Goal: Information Seeking & Learning: Learn about a topic

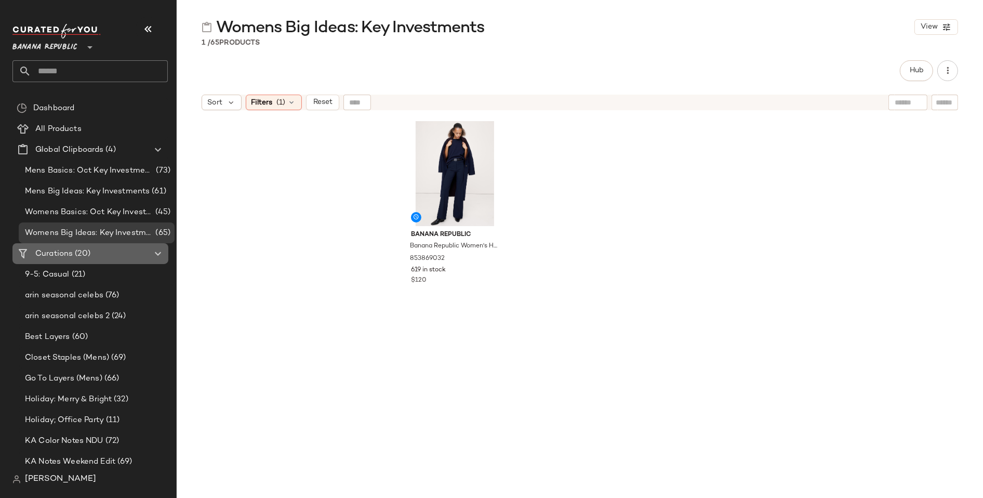
click at [159, 254] on icon at bounding box center [158, 253] width 12 height 12
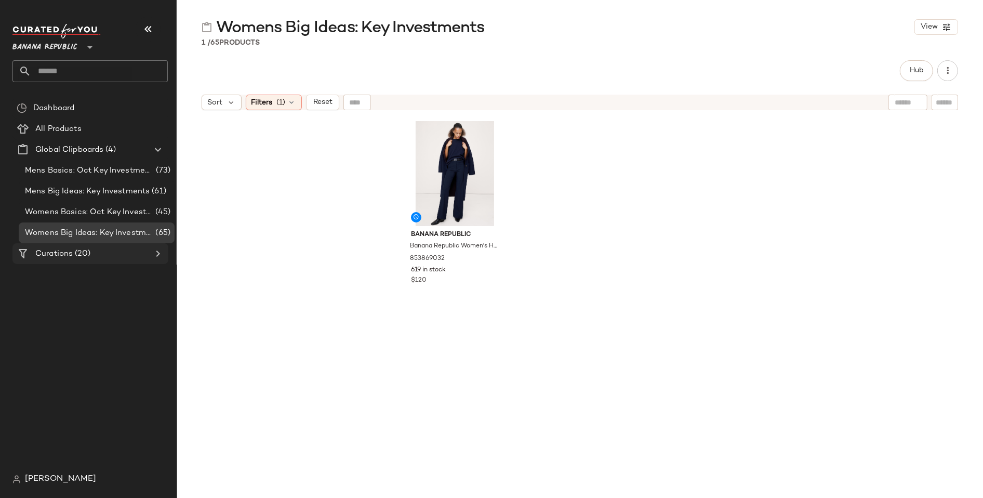
click at [155, 254] on icon at bounding box center [158, 253] width 12 height 12
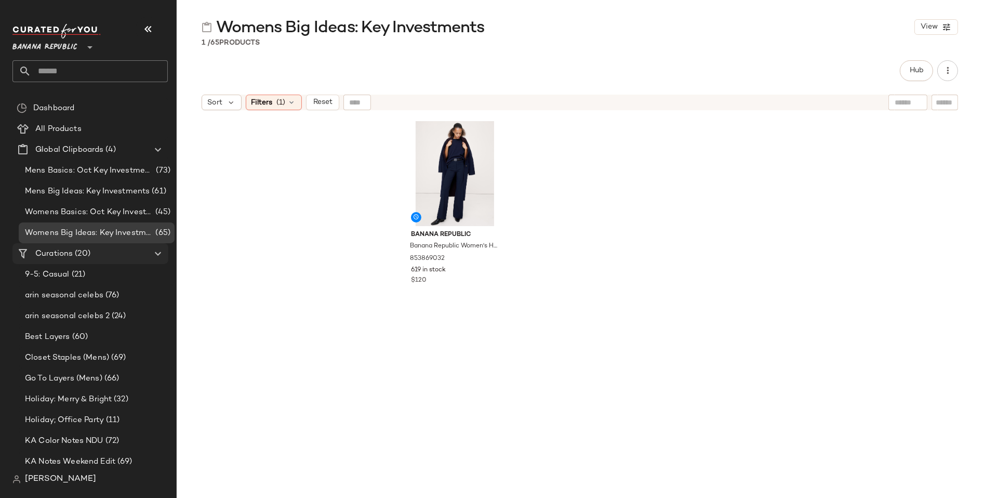
click at [59, 257] on span "Curations" at bounding box center [53, 254] width 37 height 12
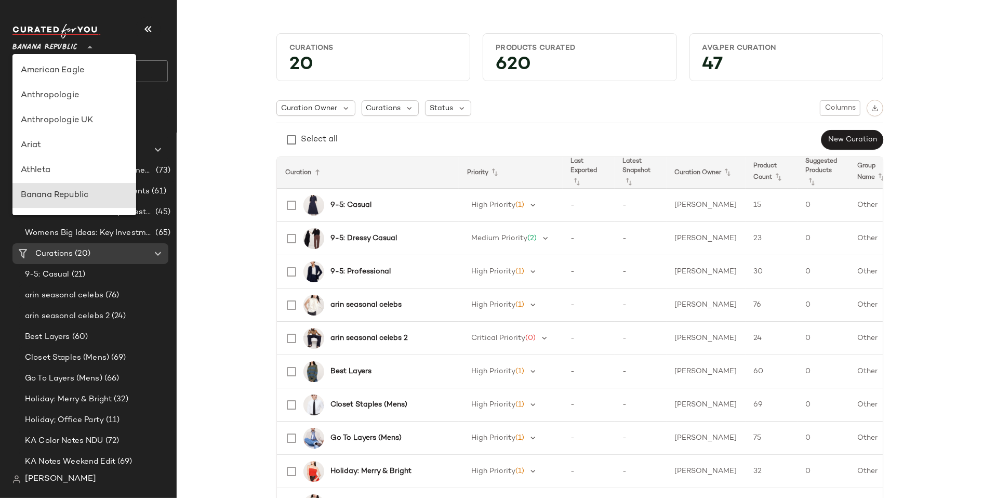
click at [88, 49] on icon at bounding box center [90, 47] width 12 height 12
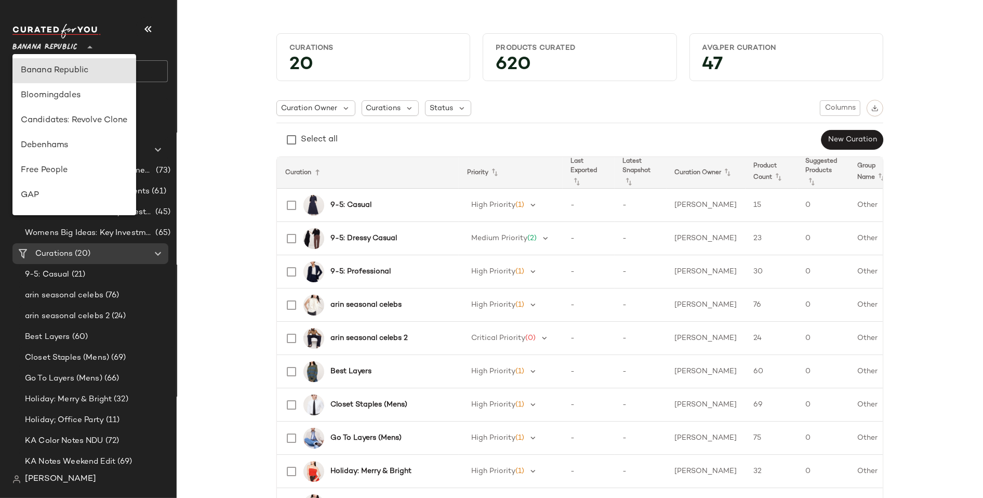
click at [84, 49] on icon at bounding box center [90, 47] width 12 height 12
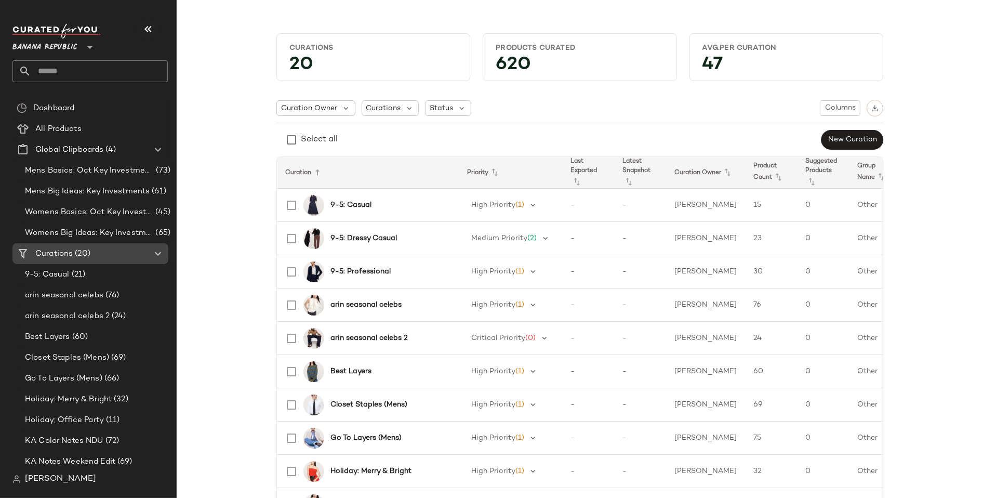
click at [21, 249] on icon at bounding box center [23, 253] width 12 height 12
click at [154, 254] on icon at bounding box center [158, 253] width 12 height 12
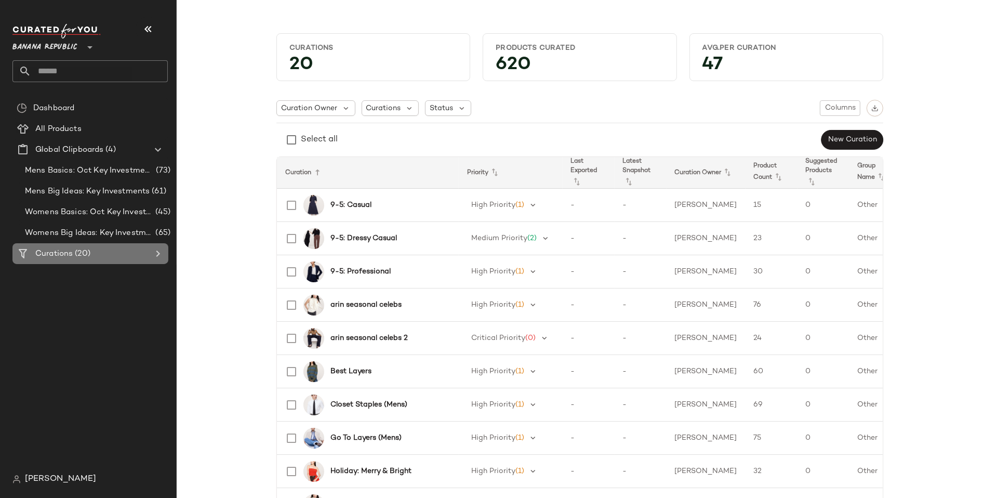
click at [154, 254] on icon at bounding box center [158, 253] width 12 height 12
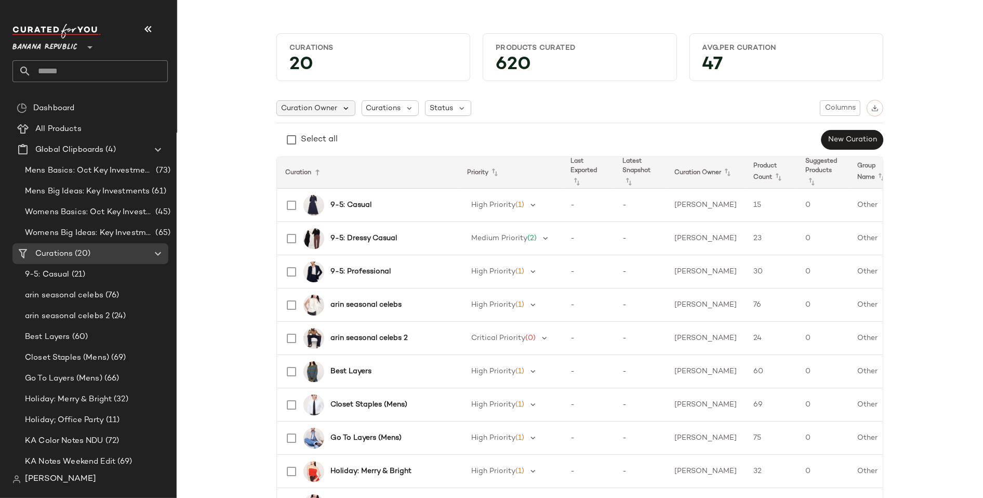
click at [341, 105] on icon at bounding box center [345, 107] width 9 height 9
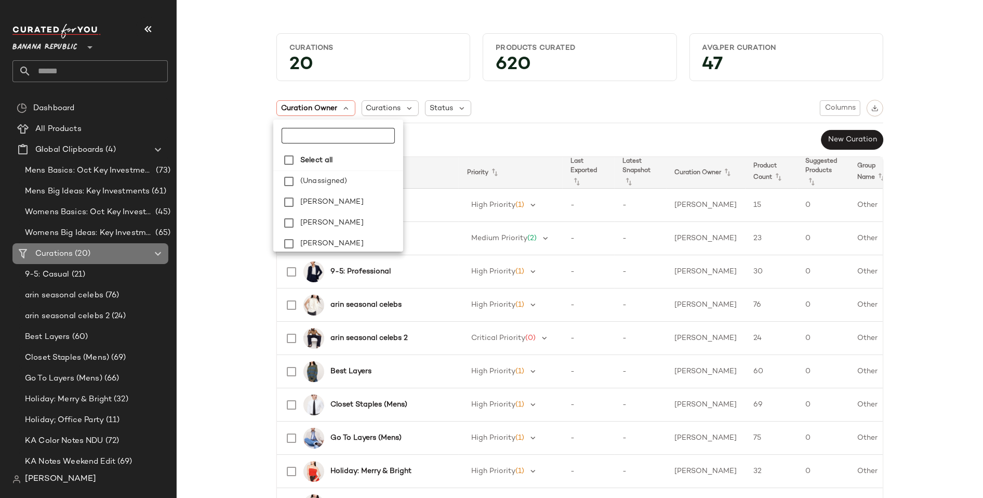
click at [158, 250] on icon at bounding box center [158, 253] width 12 height 12
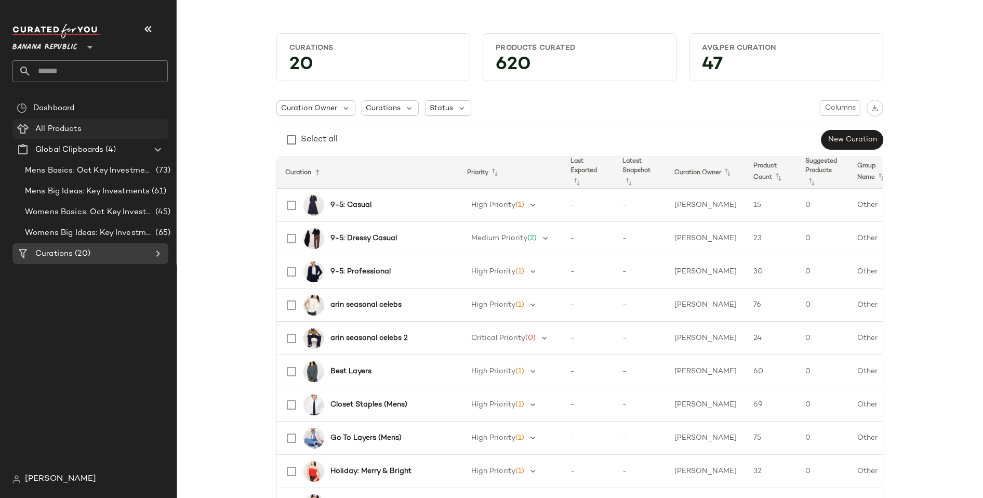
click at [67, 129] on span "All Products" at bounding box center [58, 129] width 46 height 12
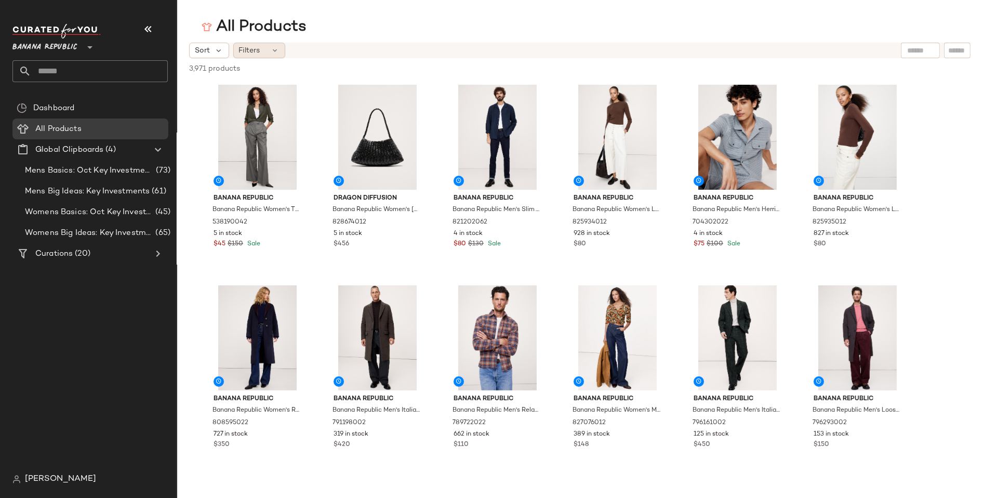
click at [278, 46] on icon at bounding box center [275, 50] width 8 height 8
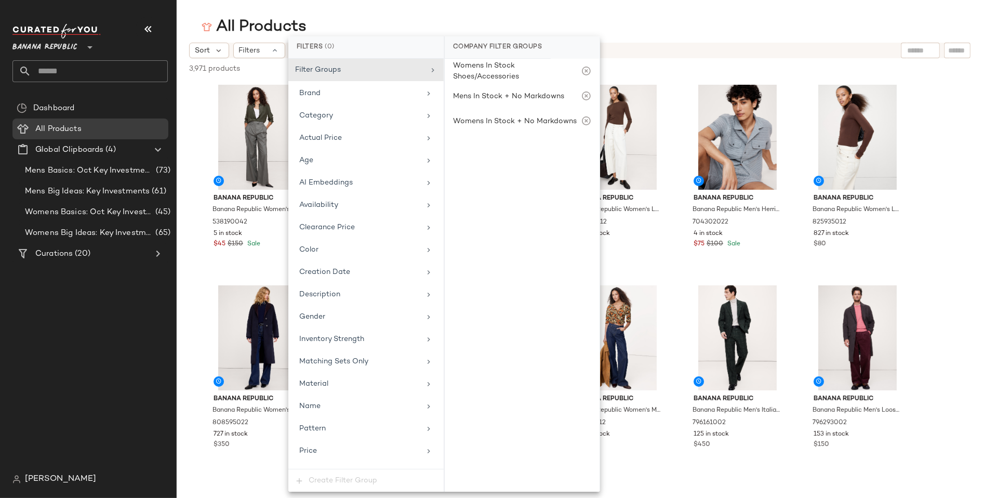
click at [823, 30] on div "All Products" at bounding box center [580, 27] width 807 height 21
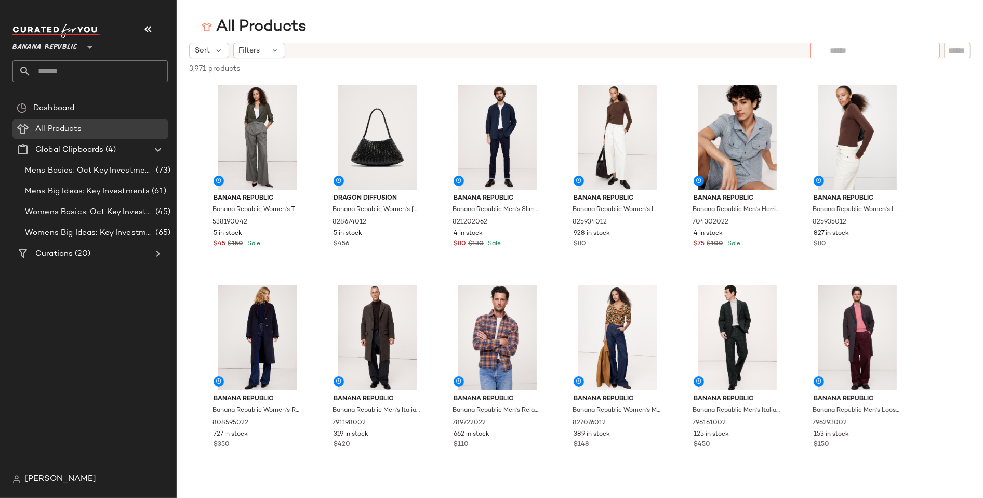
click at [923, 48] on div at bounding box center [875, 51] width 130 height 16
paste input "**********"
type input "**********"
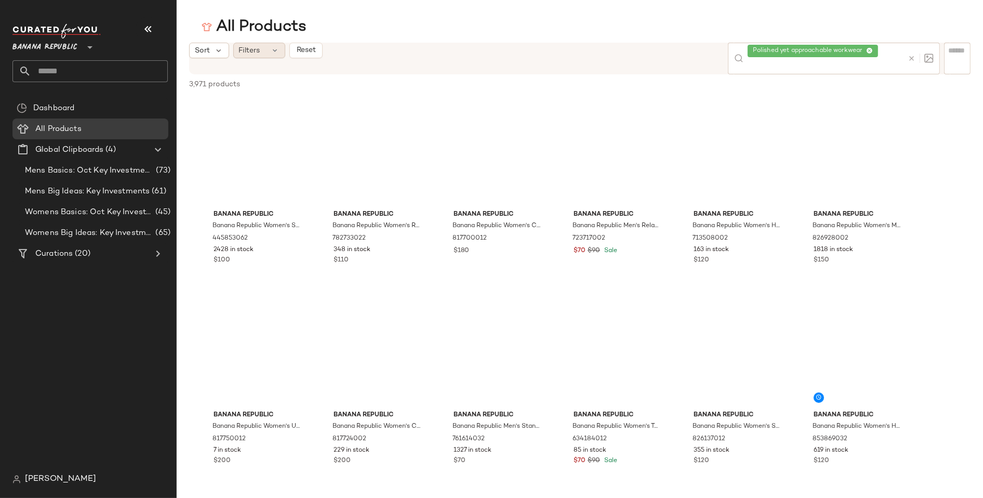
click at [271, 50] on icon at bounding box center [275, 50] width 8 height 8
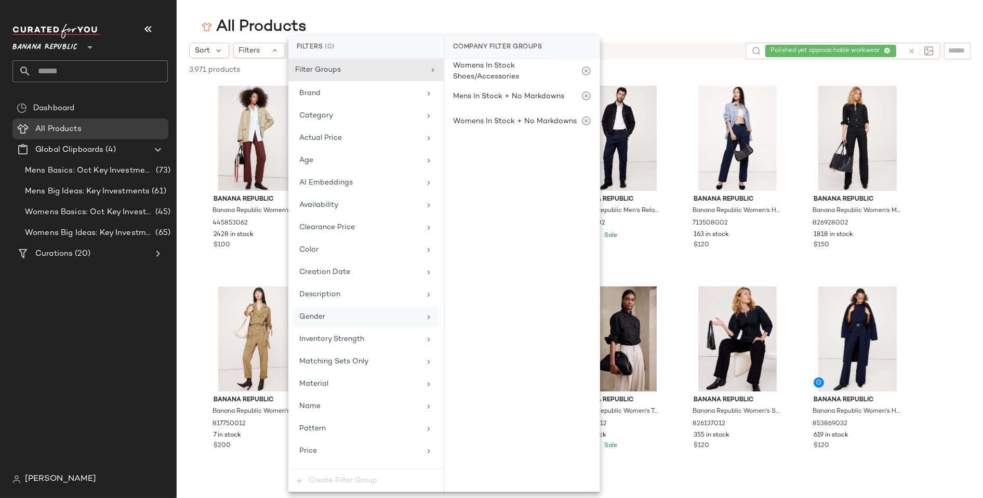
click at [427, 313] on icon at bounding box center [429, 317] width 8 height 8
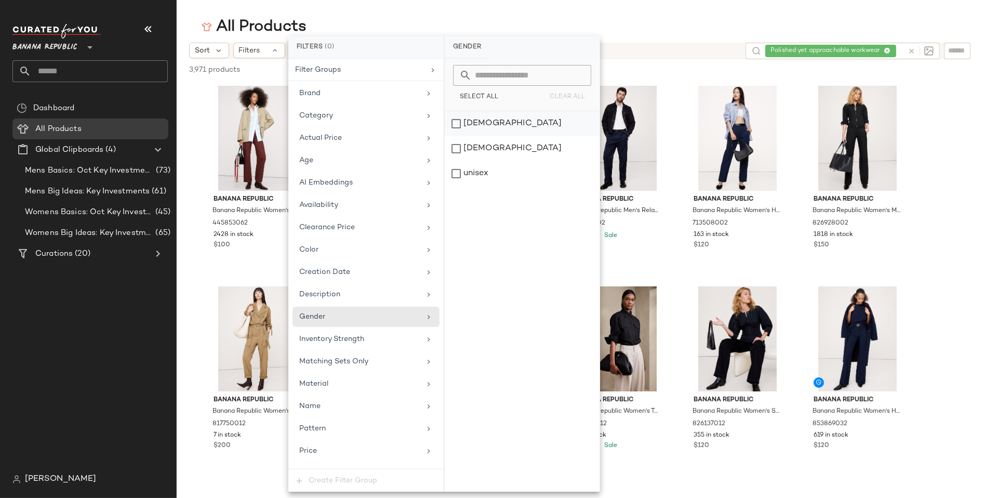
click at [456, 120] on div "[DEMOGRAPHIC_DATA]" at bounding box center [522, 123] width 155 height 25
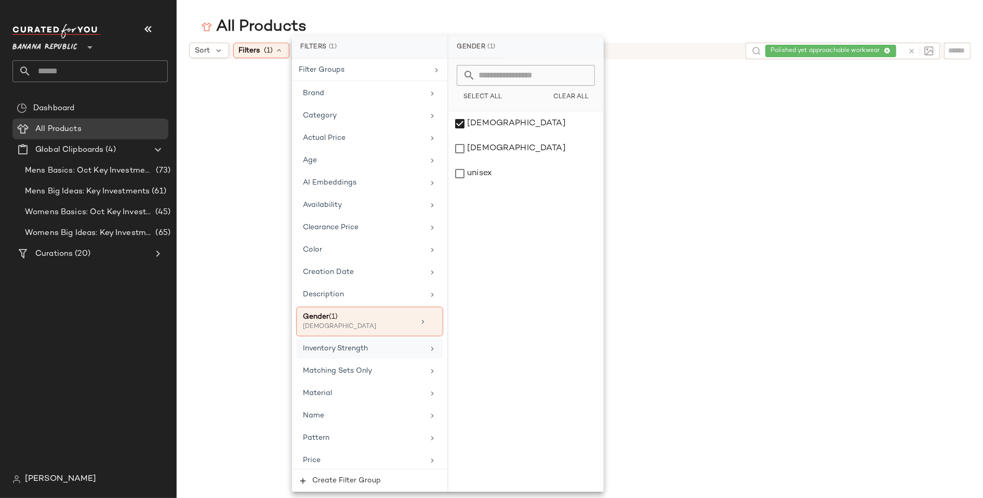
click at [428, 345] on icon at bounding box center [432, 349] width 8 height 8
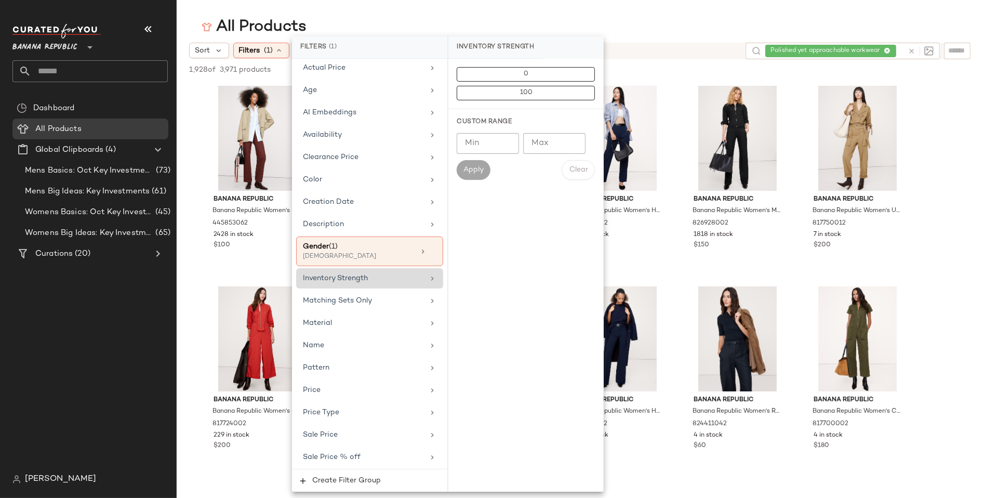
scroll to position [104, 0]
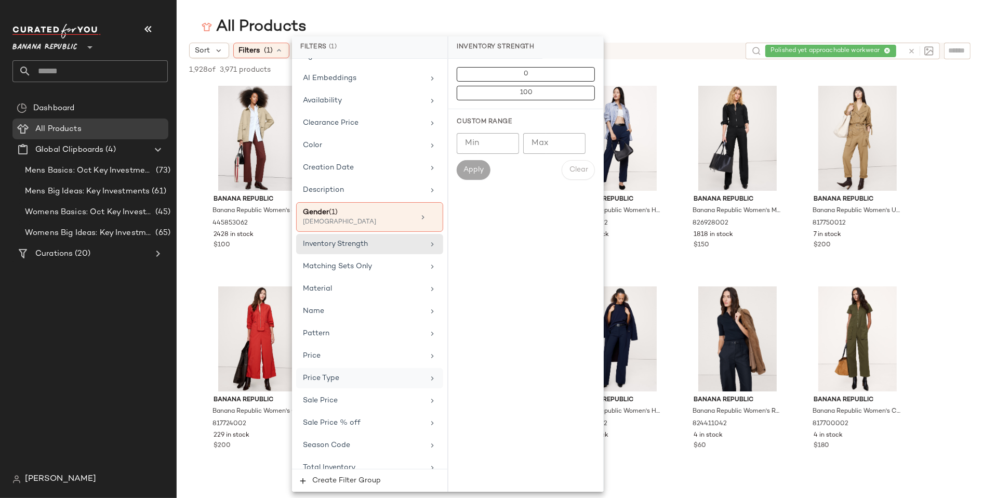
click at [428, 374] on icon at bounding box center [432, 378] width 8 height 8
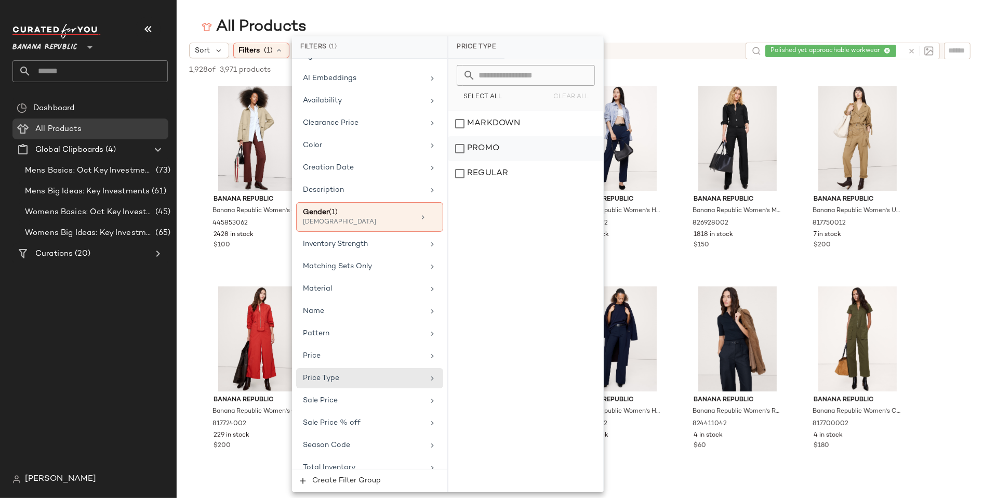
click at [460, 146] on div "PROMO" at bounding box center [526, 148] width 155 height 25
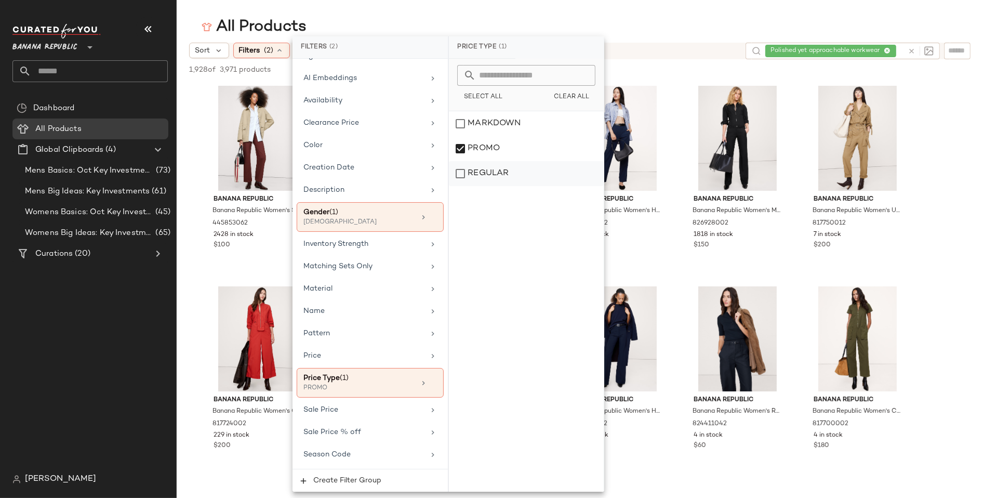
click at [460, 178] on div "REGULAR" at bounding box center [526, 173] width 155 height 25
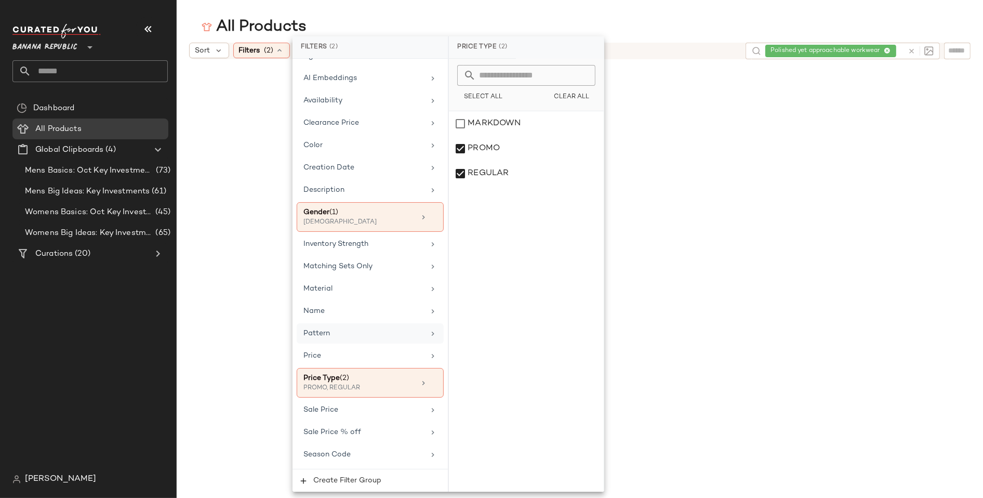
scroll to position [114, 0]
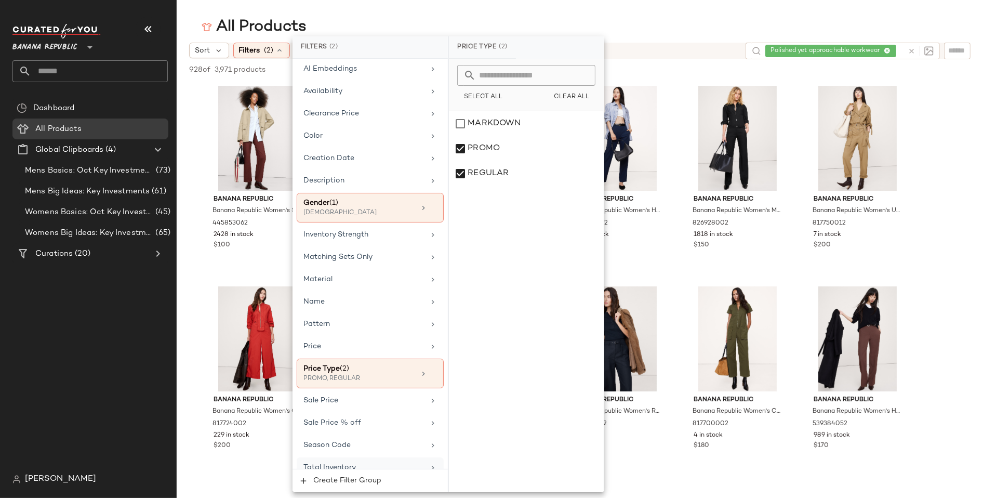
click at [430, 464] on icon at bounding box center [433, 468] width 8 height 8
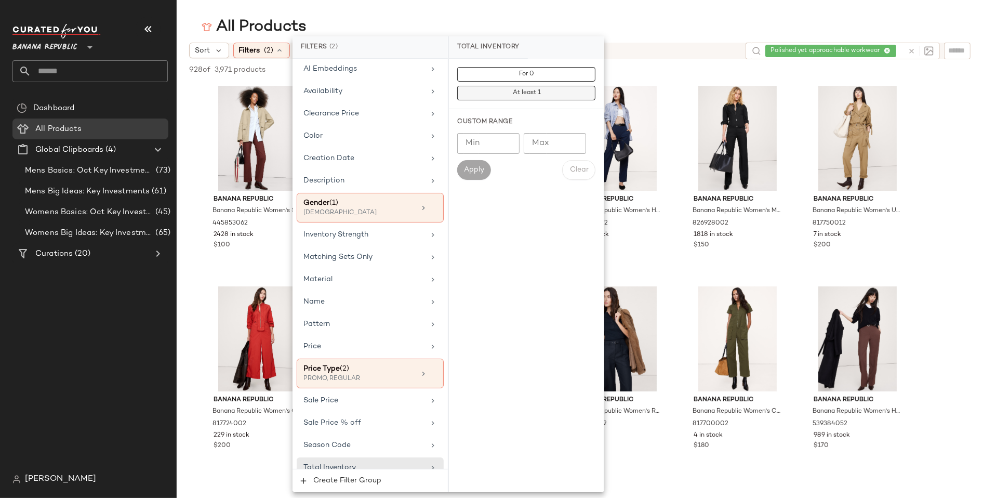
click at [532, 93] on span "At least 1" at bounding box center [526, 92] width 29 height 7
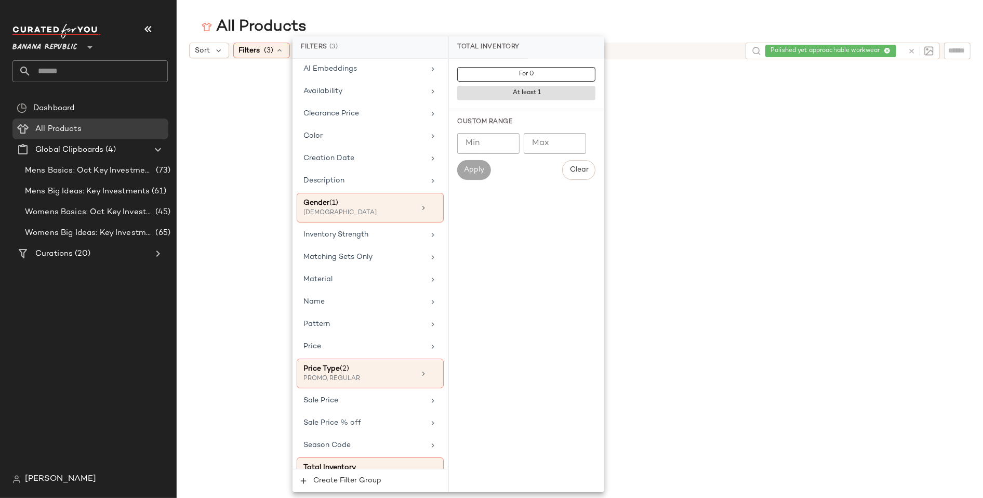
click at [490, 147] on input "Min" at bounding box center [488, 143] width 62 height 21
type input "***"
click at [675, 22] on div "All Products" at bounding box center [580, 27] width 807 height 21
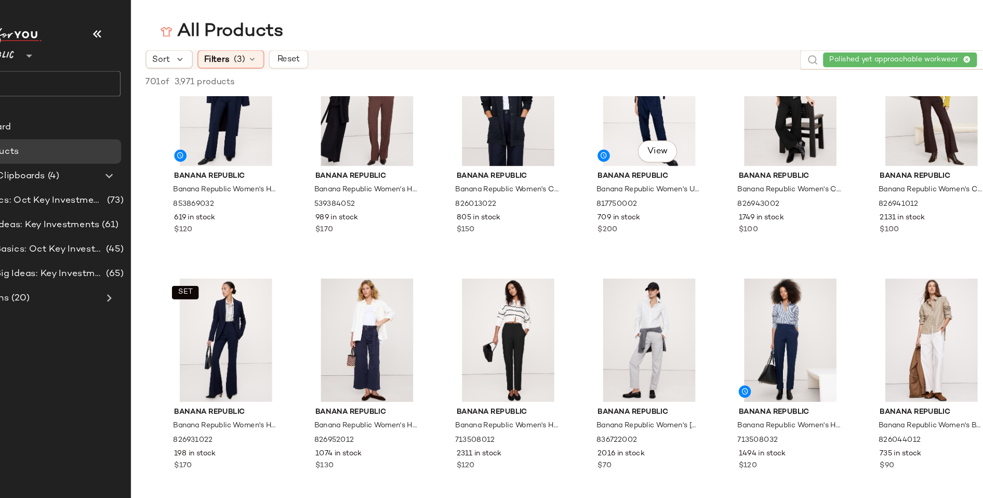
scroll to position [254, 0]
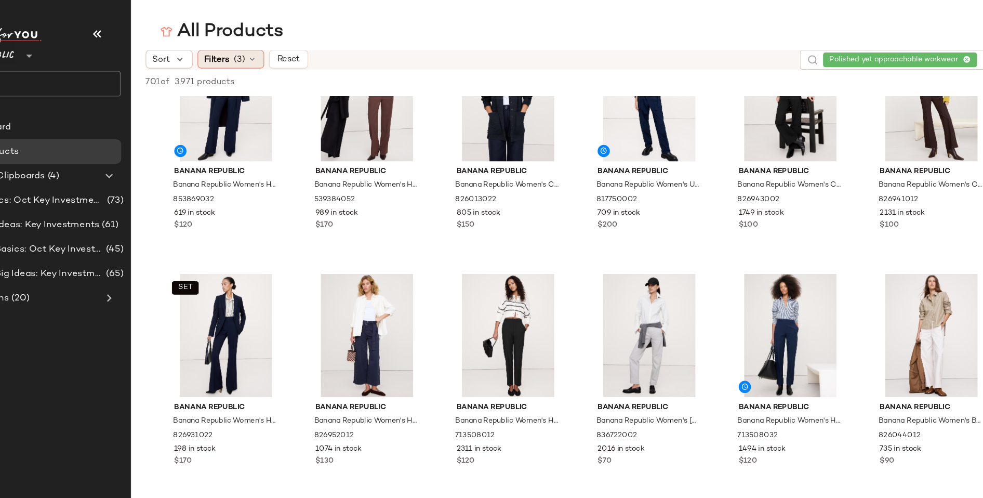
click at [268, 50] on span "(3)" at bounding box center [269, 50] width 9 height 11
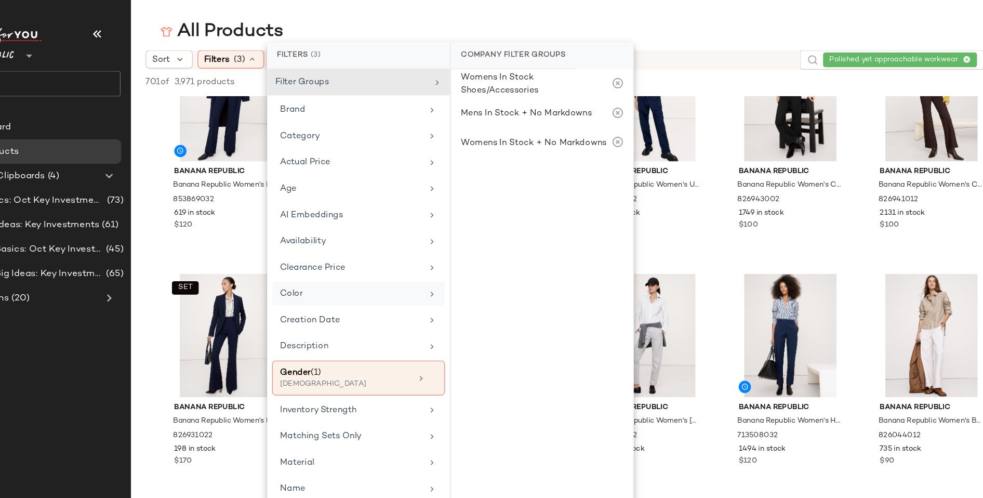
click at [429, 246] on icon at bounding box center [433, 250] width 8 height 8
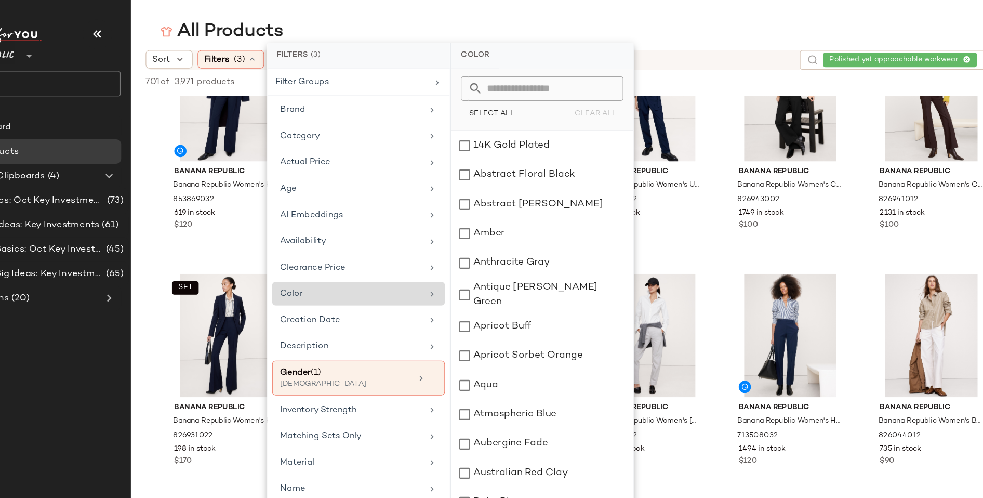
click at [429, 246] on icon at bounding box center [433, 250] width 8 height 8
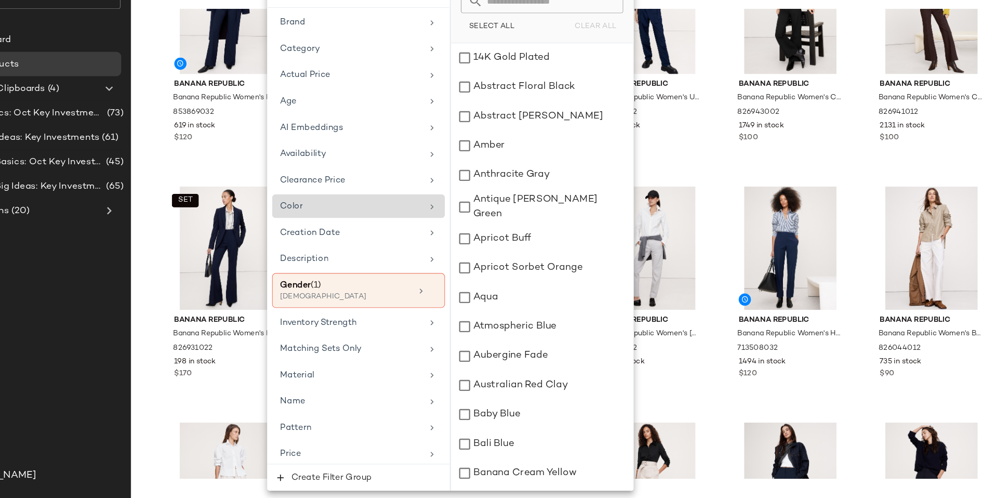
scroll to position [0, 0]
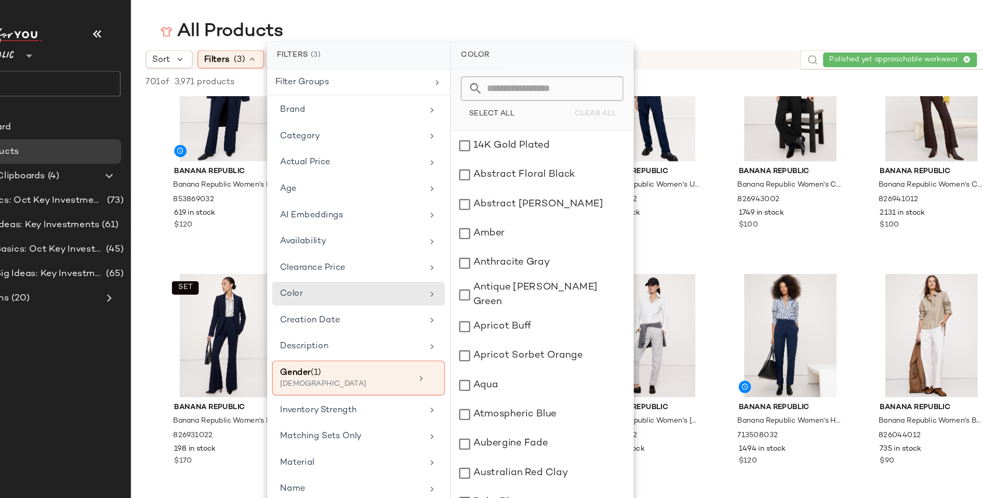
click at [521, 77] on input "text" at bounding box center [532, 75] width 113 height 21
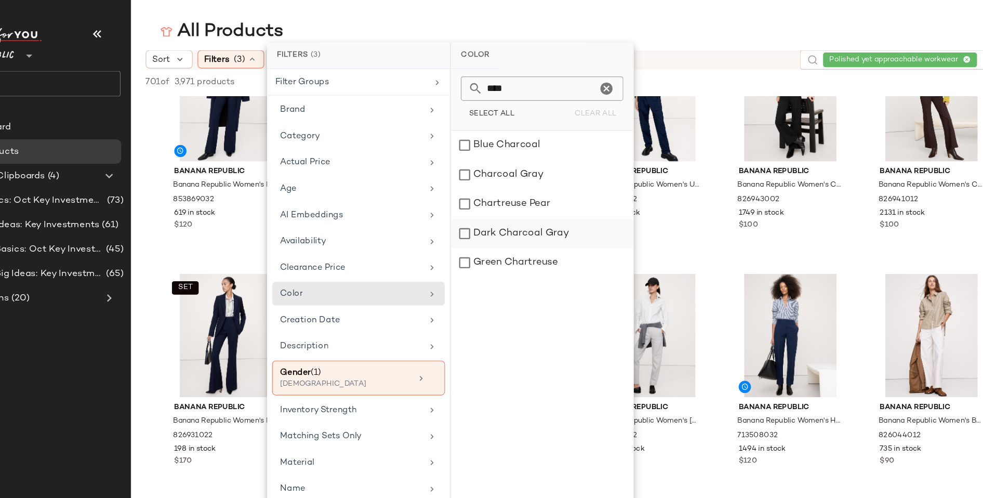
click at [463, 195] on div "Dark Charcoal Gray" at bounding box center [526, 198] width 155 height 25
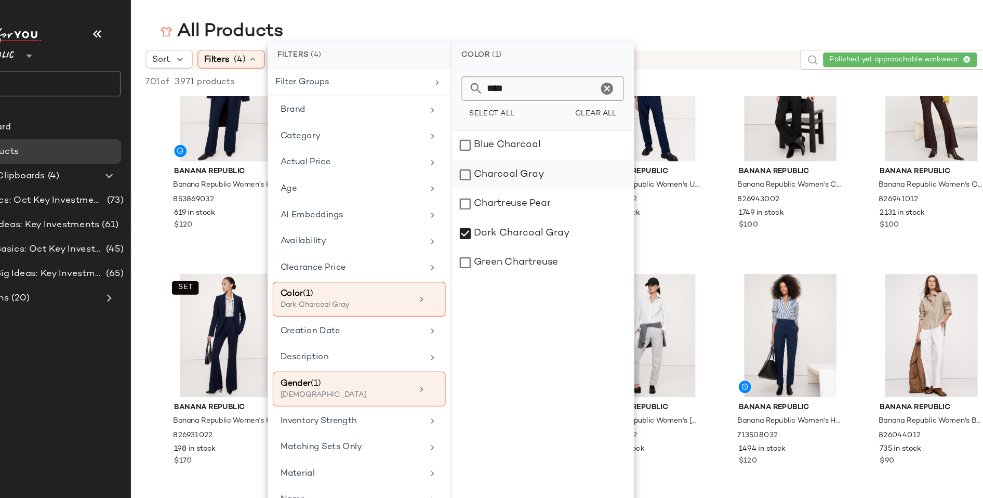
click at [463, 148] on div "Charcoal Gray" at bounding box center [527, 148] width 155 height 25
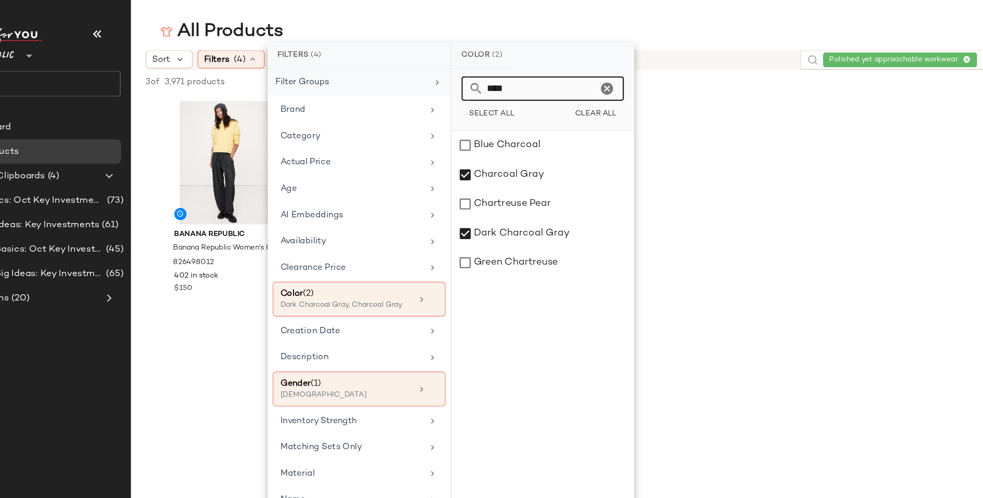
drag, startPoint x: 504, startPoint y: 76, endPoint x: 434, endPoint y: 75, distance: 69.6
click at [434, 76] on div "Filters (4) Filter Groups Brand Category Actual Price Age AI Embeddings Availab…" at bounding box center [449, 263] width 312 height 455
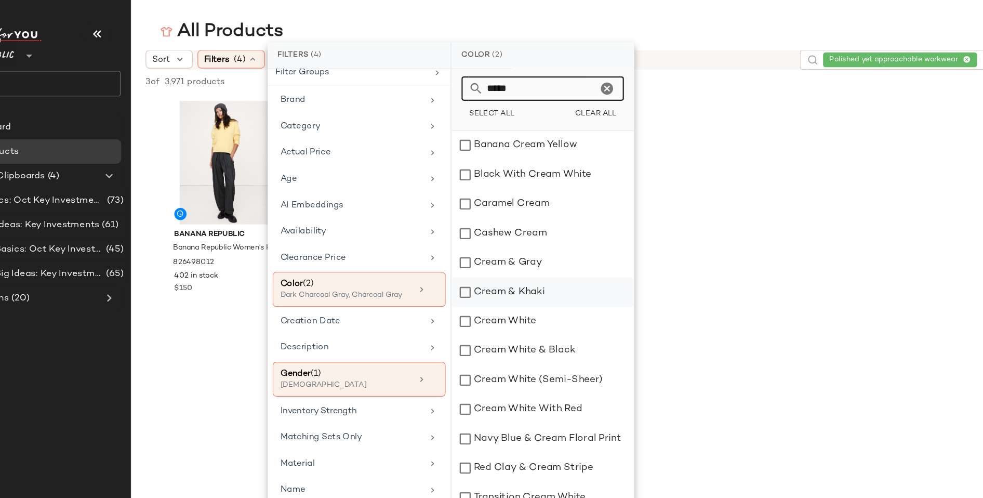
scroll to position [12, 0]
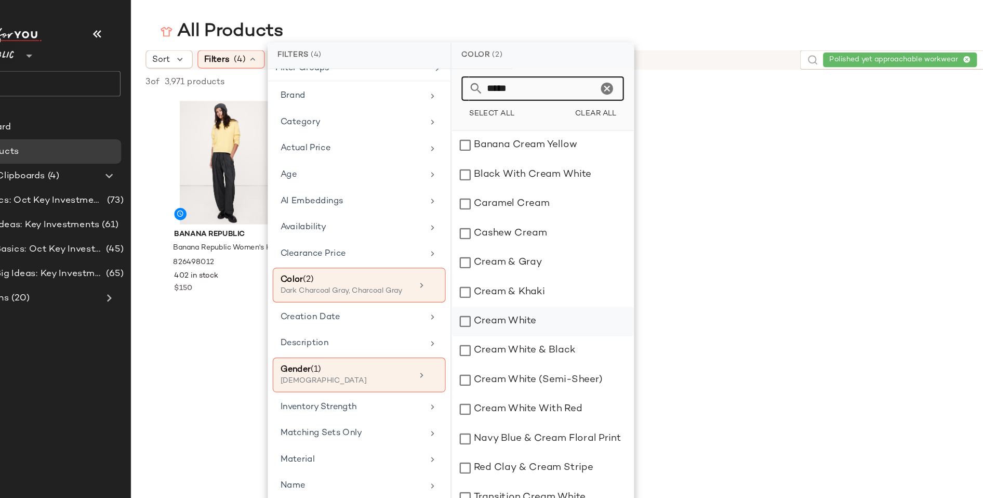
click at [461, 272] on div "Cream White" at bounding box center [527, 273] width 155 height 25
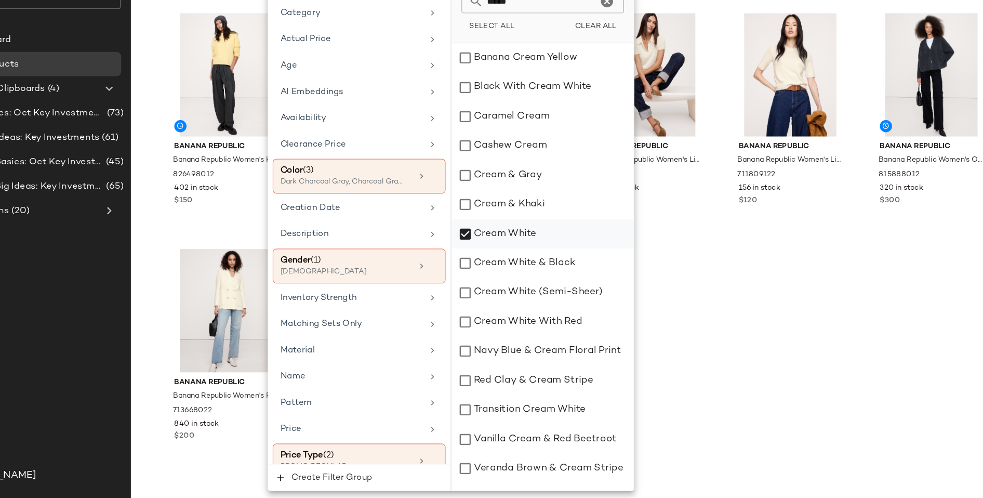
scroll to position [0, 0]
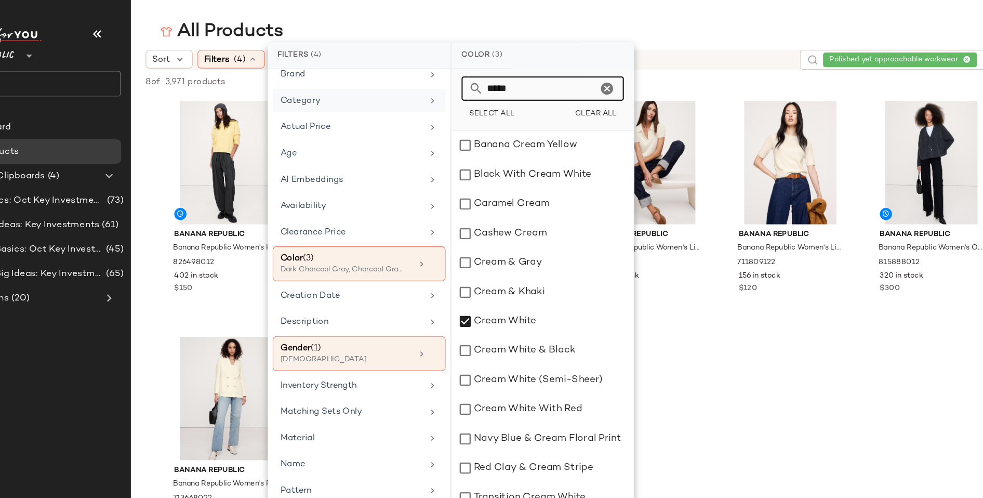
drag, startPoint x: 514, startPoint y: 76, endPoint x: 433, endPoint y: 78, distance: 81.1
click at [433, 78] on div "Filters (4) Filter Groups Brand Category Actual Price Age AI Embeddings Availab…" at bounding box center [449, 263] width 312 height 455
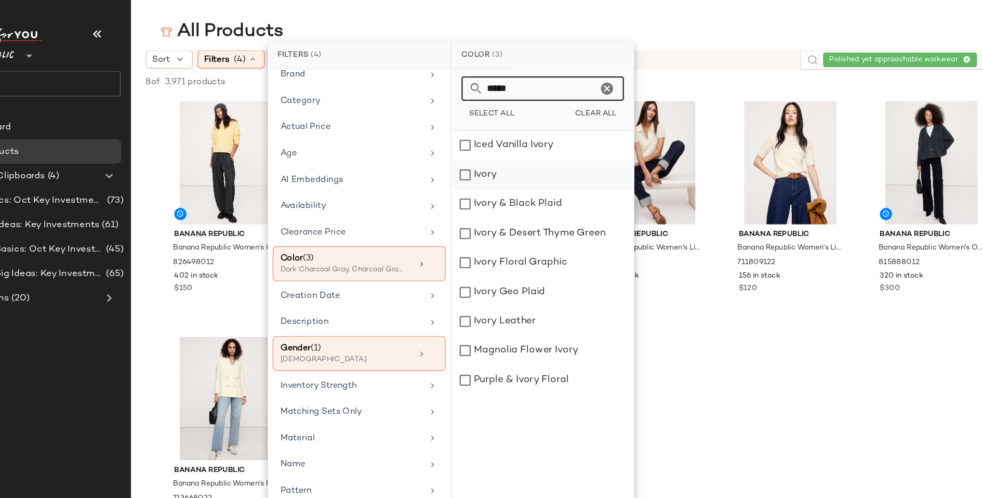
click at [460, 146] on div "Ivory" at bounding box center [527, 148] width 155 height 25
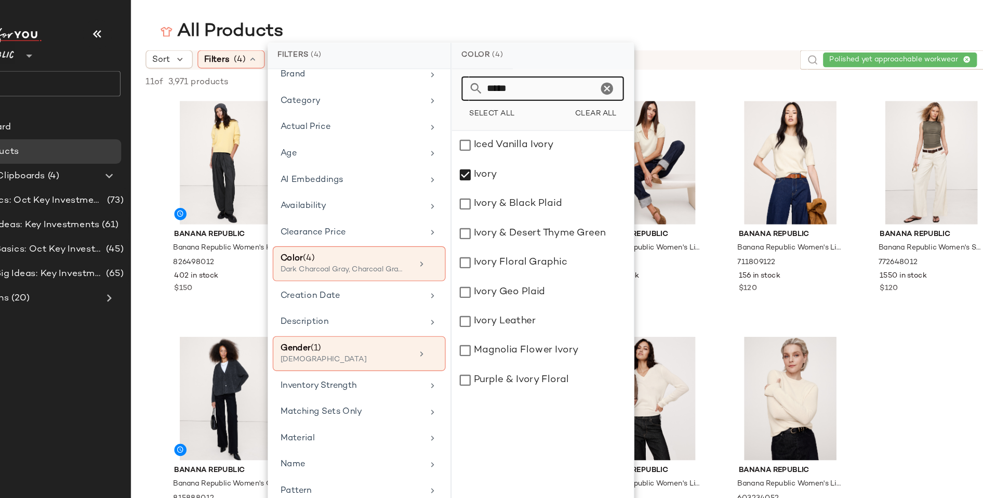
drag, startPoint x: 524, startPoint y: 73, endPoint x: 429, endPoint y: 73, distance: 95.1
click at [429, 73] on div "Filters (4) Filter Groups Brand Category Actual Price Age AI Embeddings Availab…" at bounding box center [449, 263] width 312 height 455
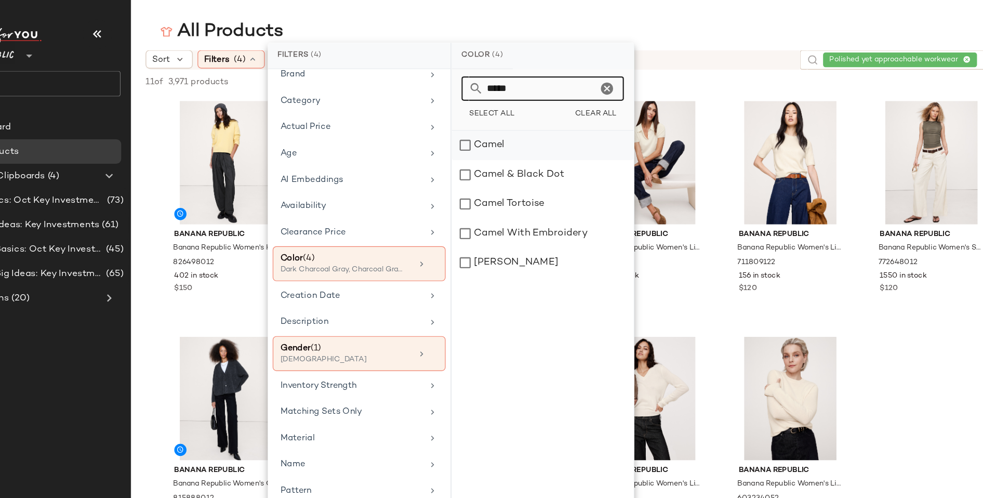
type input "*****"
click at [461, 125] on div "Camel" at bounding box center [527, 123] width 155 height 25
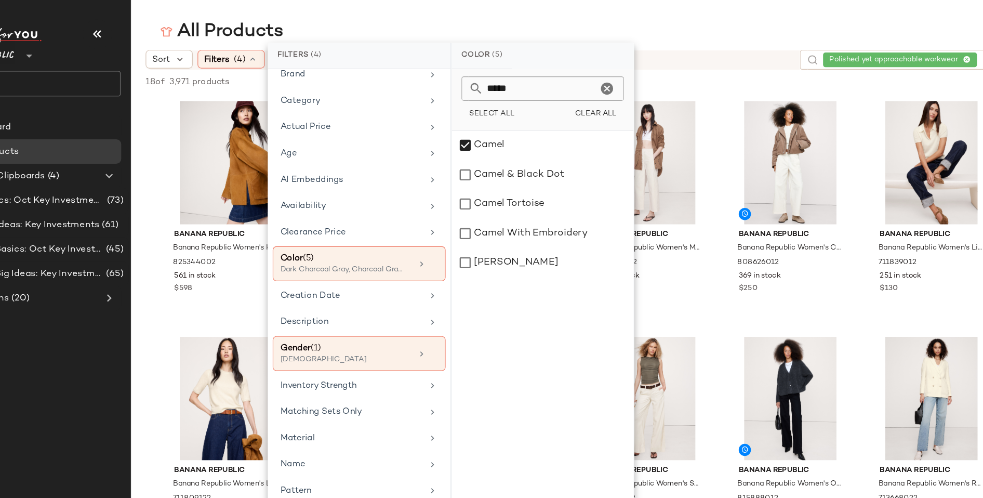
click at [611, 18] on div "All Products" at bounding box center [580, 27] width 807 height 21
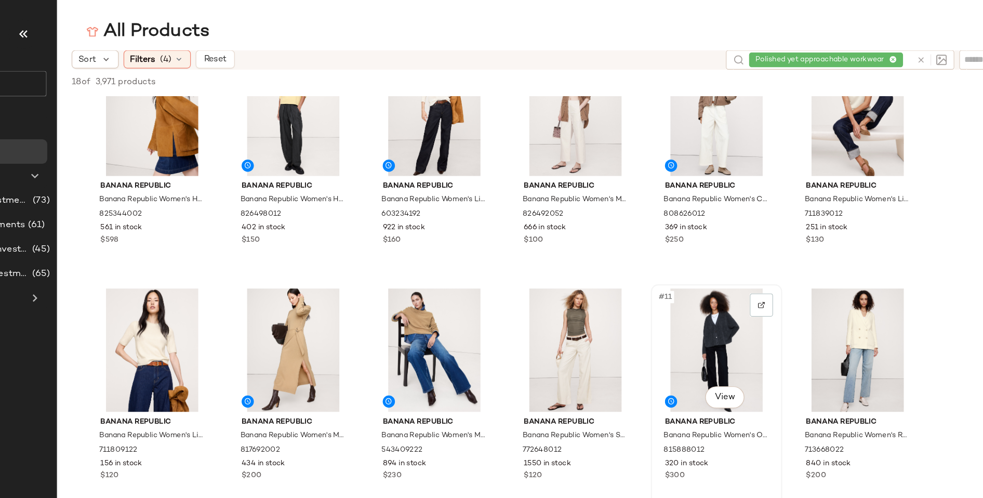
scroll to position [43, 0]
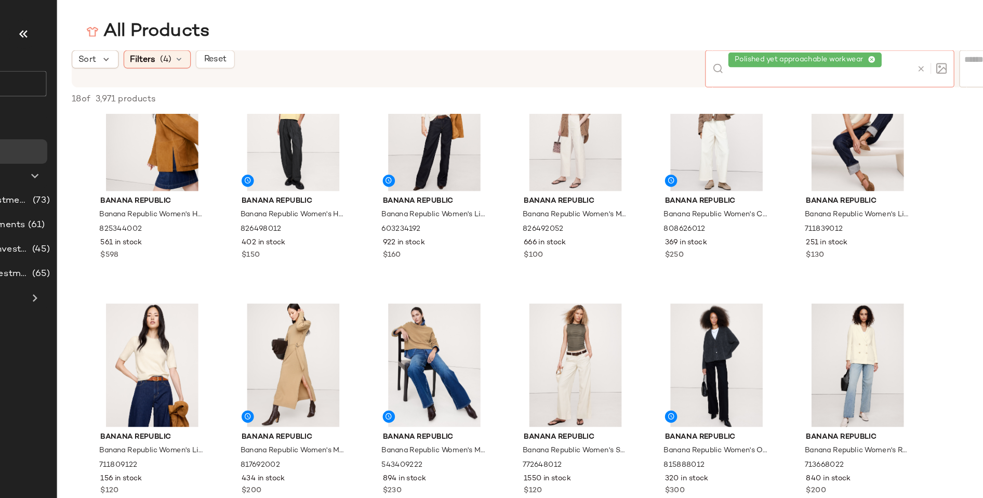
click at [912, 51] on div at bounding box center [919, 59] width 30 height 32
click at [912, 58] on icon at bounding box center [912, 59] width 8 height 8
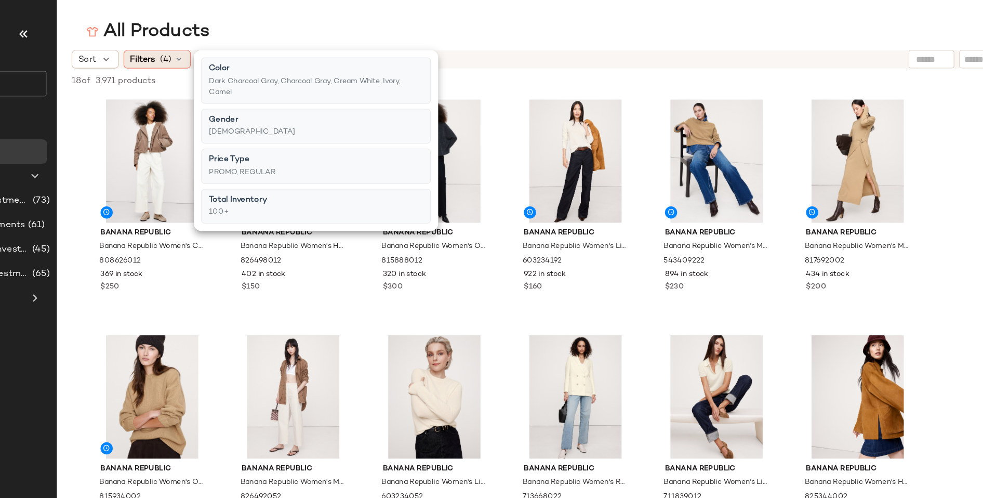
click at [277, 47] on icon at bounding box center [280, 50] width 8 height 8
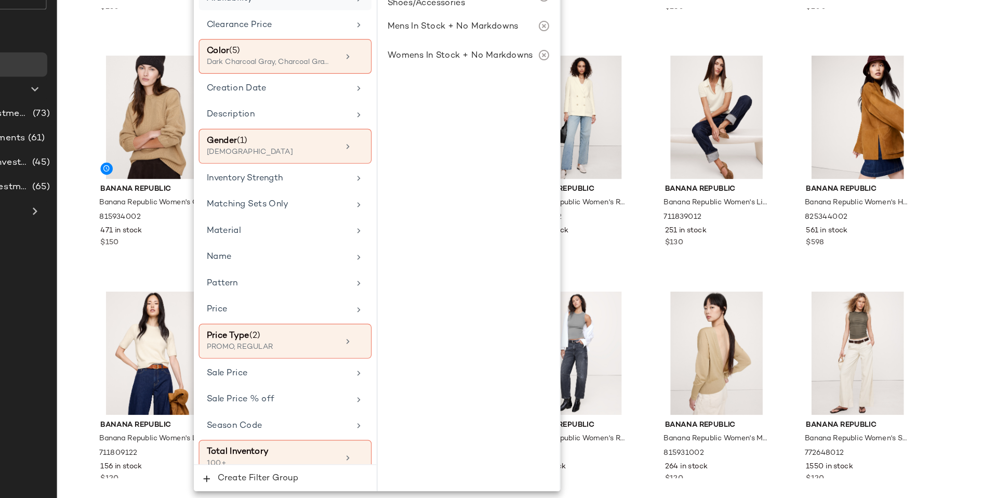
scroll to position [0, 0]
click at [432, 266] on icon at bounding box center [433, 270] width 8 height 8
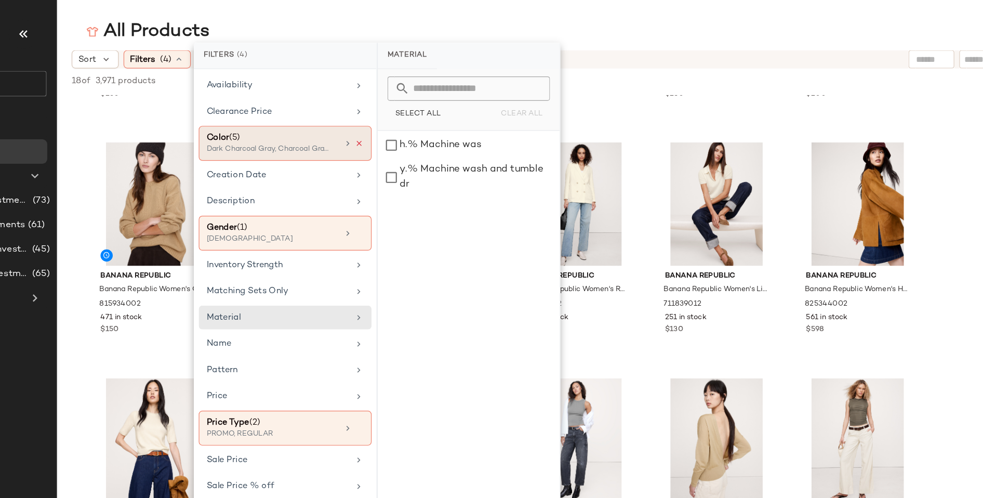
click at [432, 118] on icon at bounding box center [433, 121] width 7 height 7
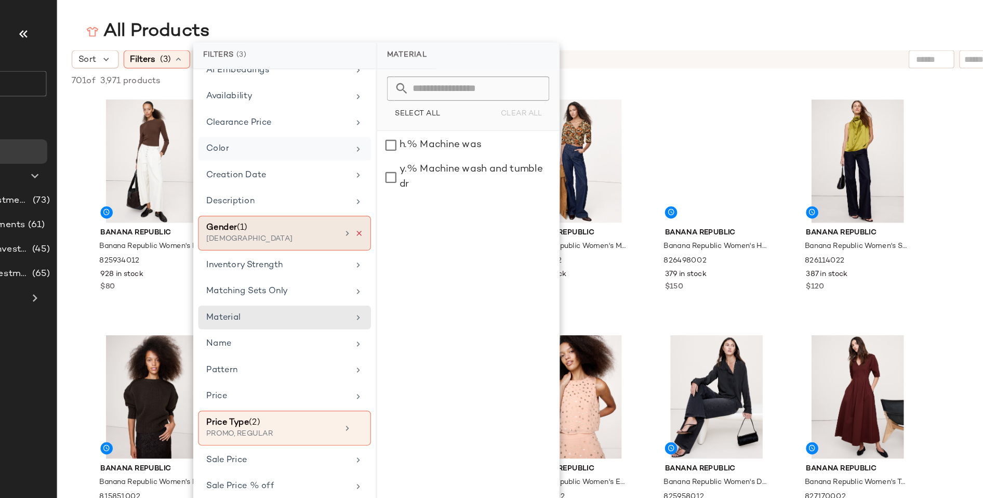
click at [430, 195] on icon at bounding box center [433, 198] width 7 height 7
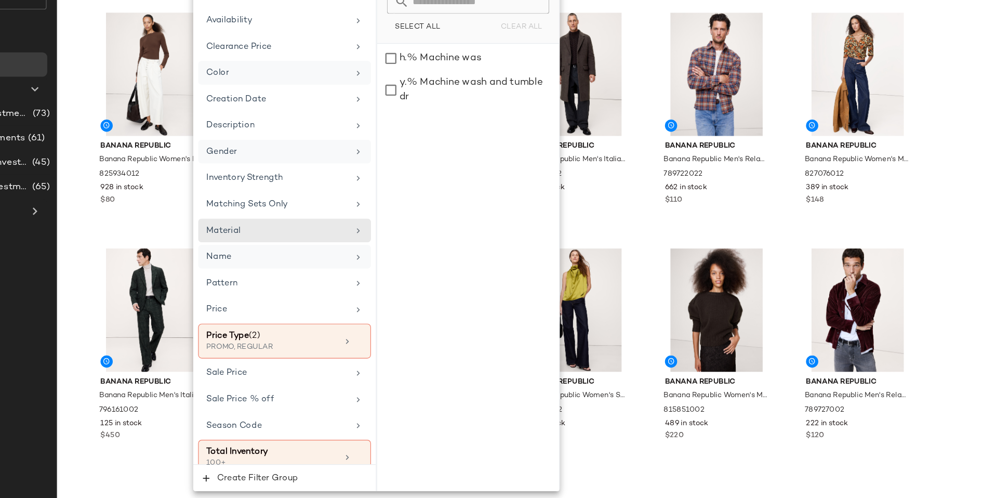
scroll to position [0, 0]
click at [430, 360] on div at bounding box center [428, 364] width 18 height 8
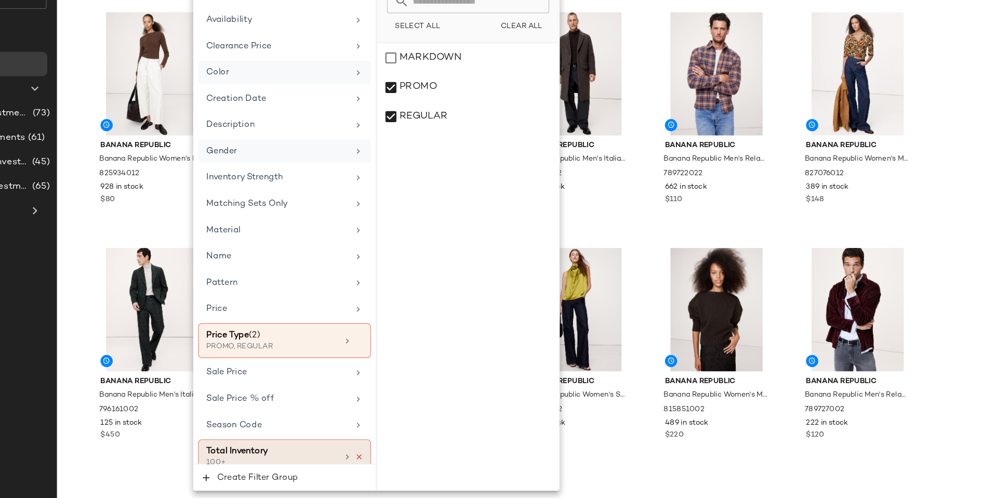
click at [430, 459] on icon at bounding box center [433, 462] width 7 height 7
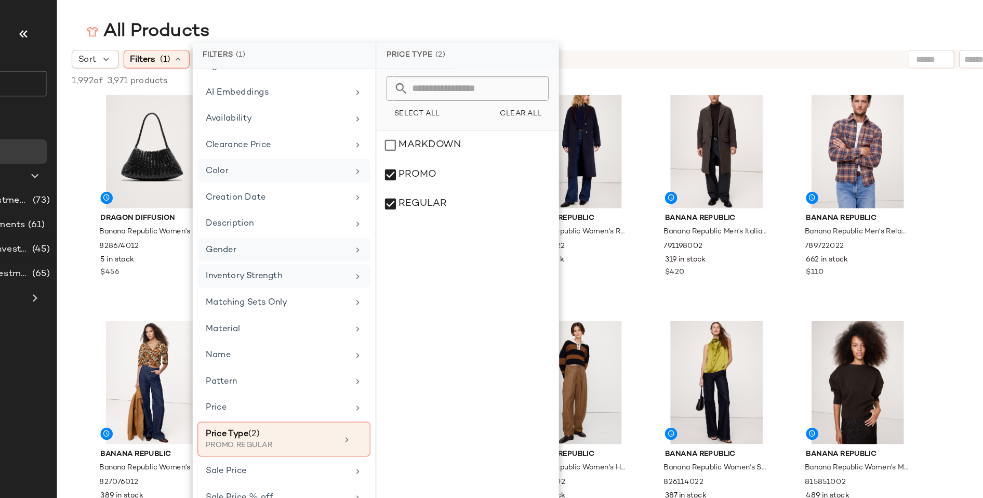
scroll to position [15, 0]
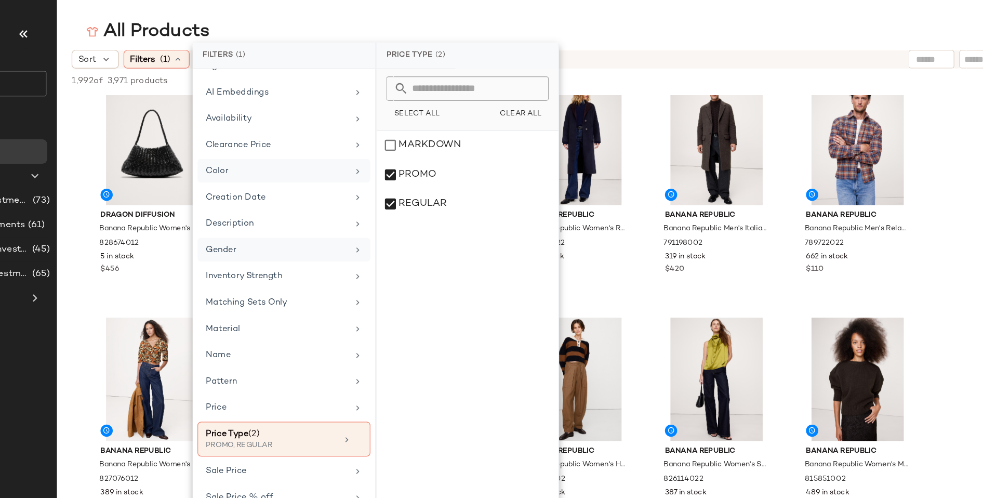
click at [713, 27] on div "All Products" at bounding box center [580, 27] width 807 height 21
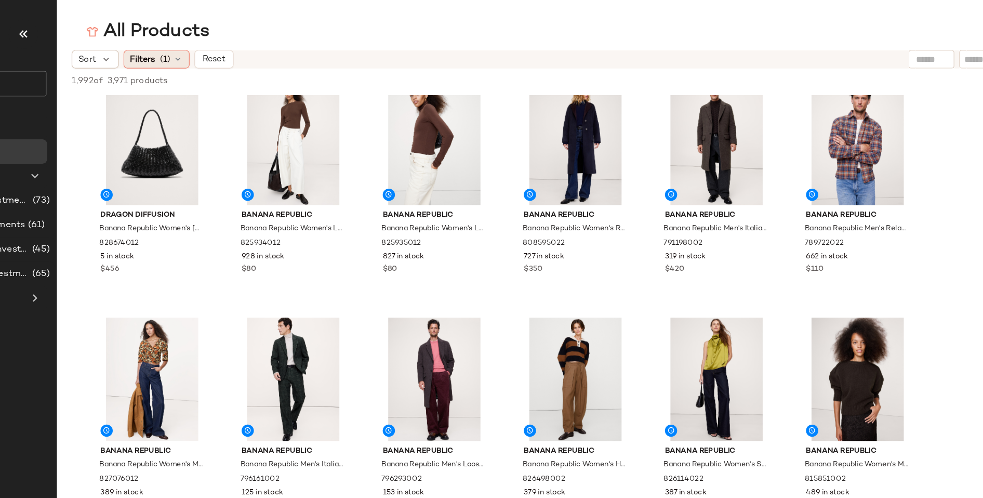
click at [281, 47] on icon at bounding box center [279, 50] width 8 height 8
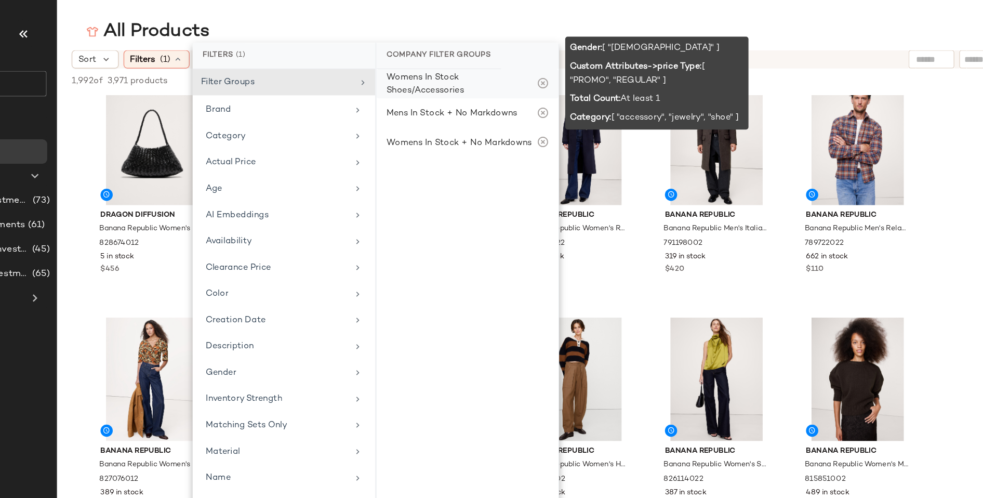
click at [590, 72] on icon at bounding box center [590, 71] width 10 height 10
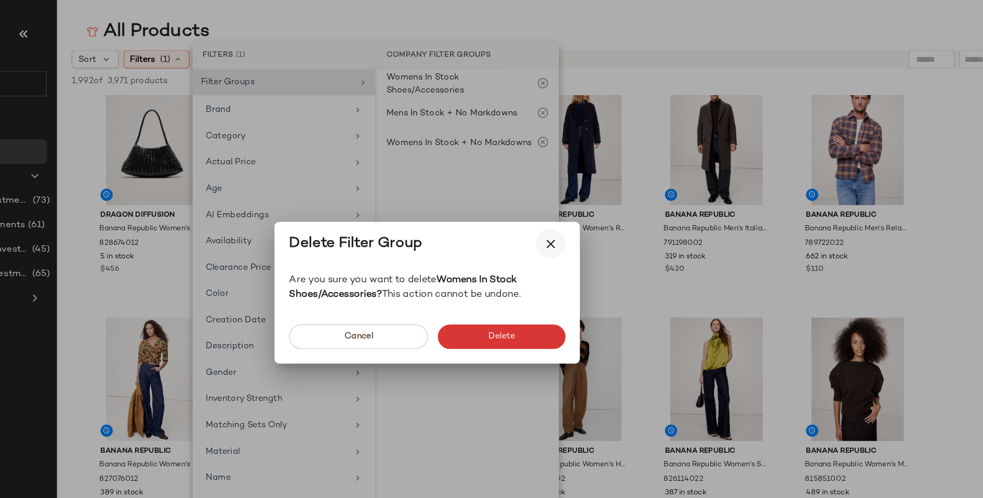
click at [597, 206] on icon "button" at bounding box center [596, 207] width 12 height 12
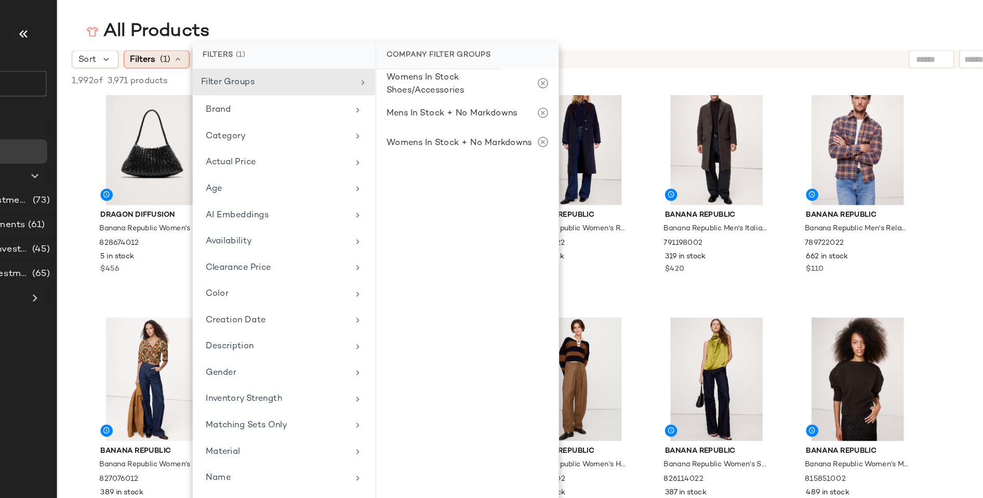
click at [265, 49] on span "(1)" at bounding box center [269, 50] width 9 height 11
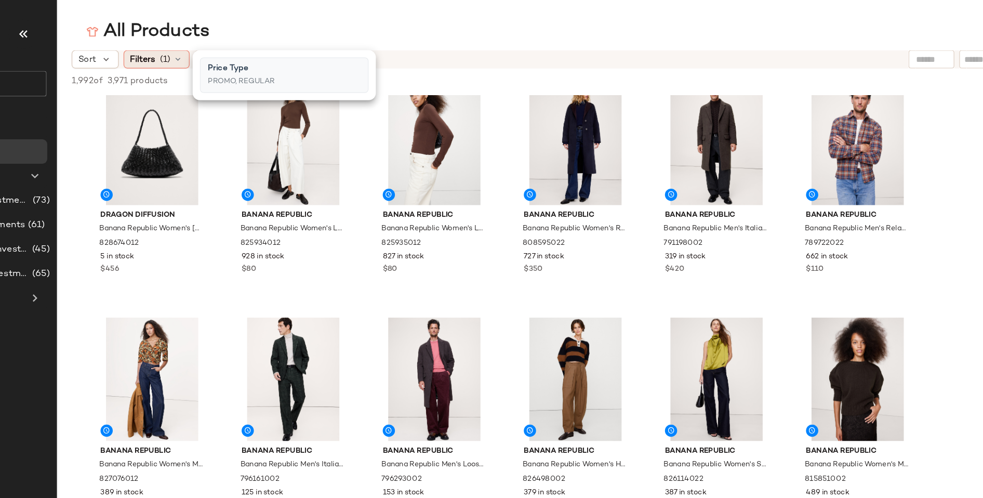
click at [266, 50] on span "(1)" at bounding box center [269, 50] width 9 height 11
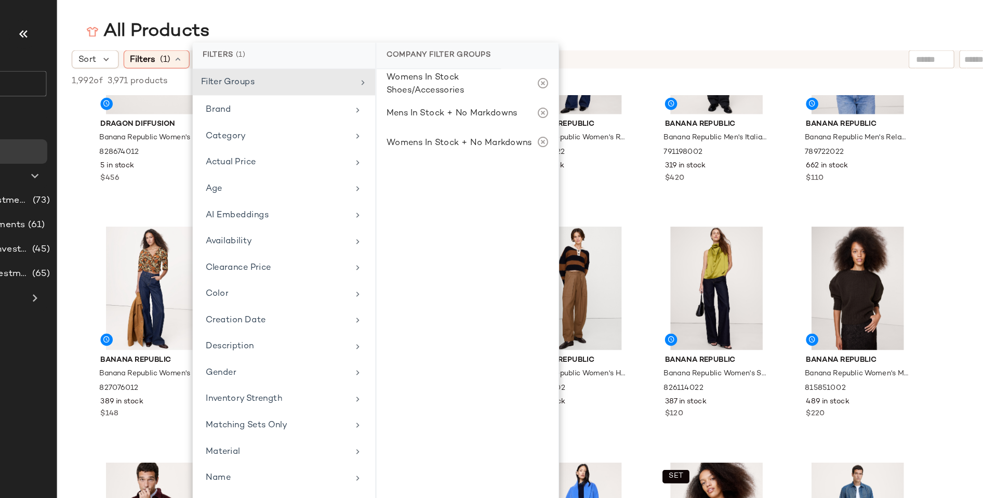
scroll to position [83, 0]
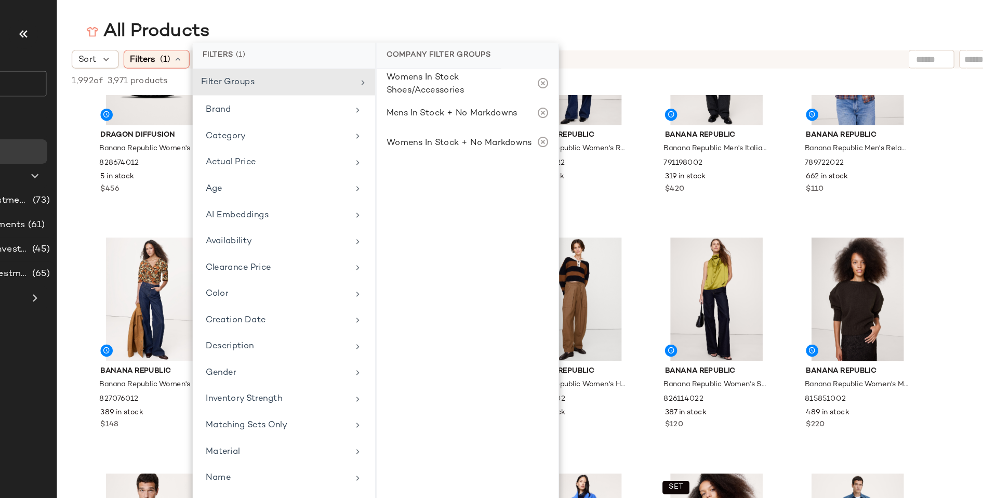
click at [605, 21] on div "All Products" at bounding box center [580, 27] width 807 height 21
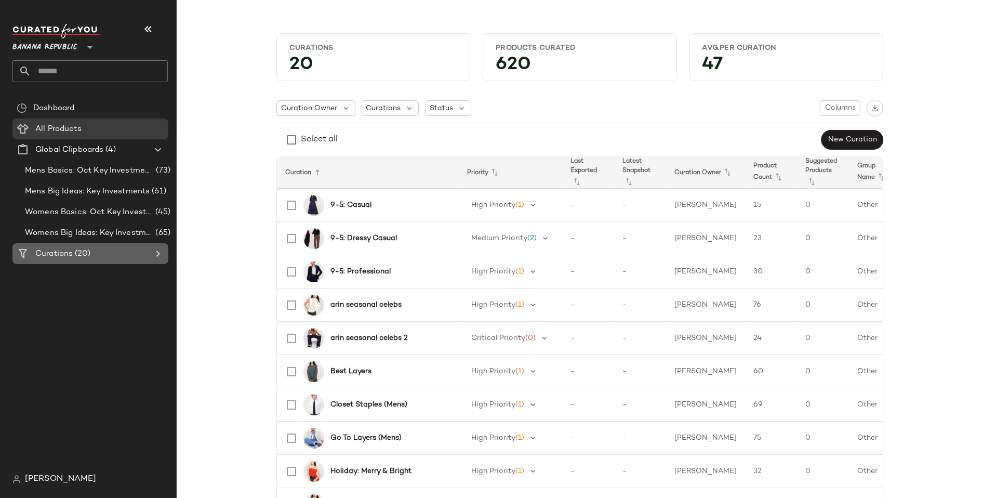
click at [72, 254] on span "Curations" at bounding box center [53, 254] width 37 height 12
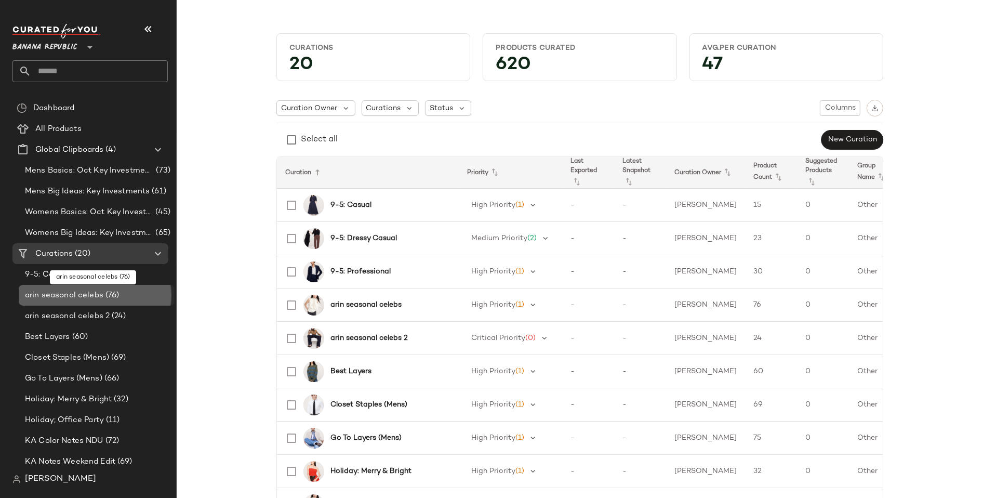
click at [83, 295] on span "arin seasonal celebs" at bounding box center [64, 295] width 78 height 12
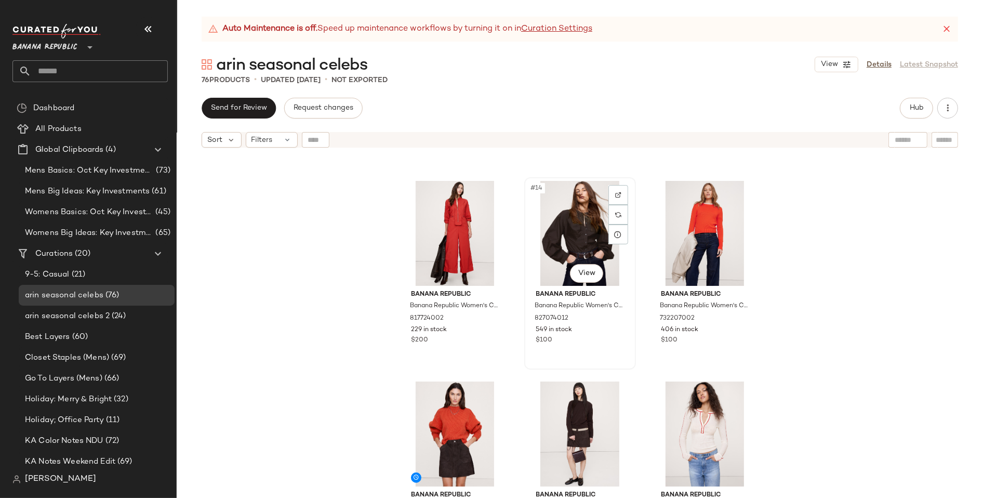
scroll to position [800, 0]
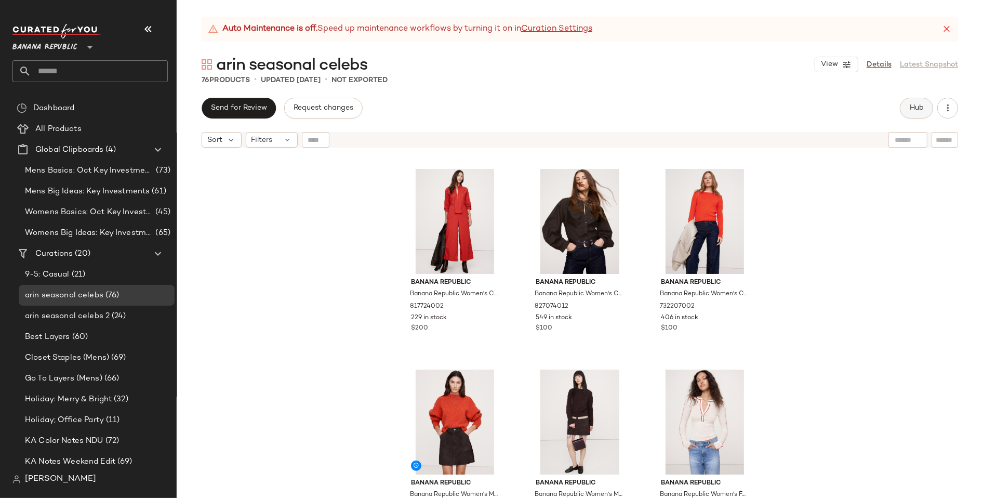
click at [909, 103] on button "Hub" at bounding box center [916, 108] width 33 height 21
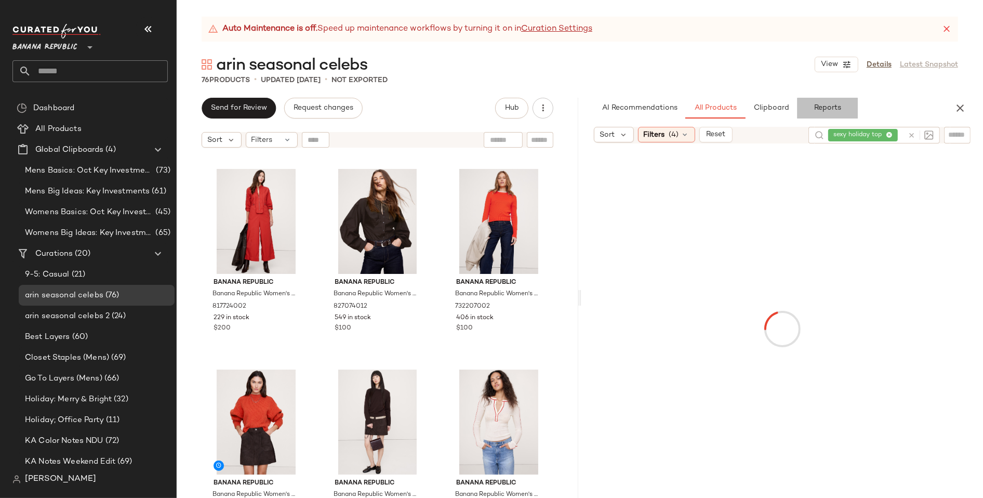
click at [829, 108] on span "Reports" at bounding box center [828, 108] width 28 height 8
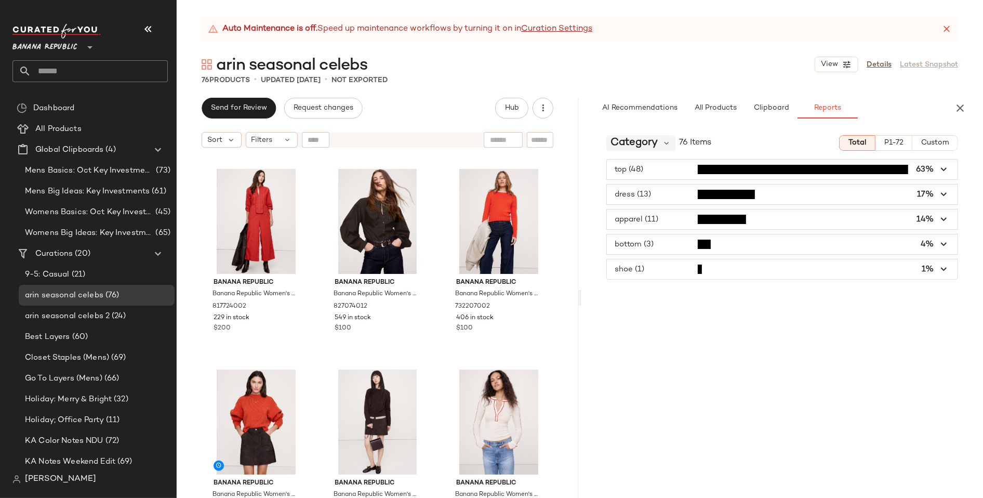
click at [659, 144] on div "Category" at bounding box center [640, 143] width 69 height 16
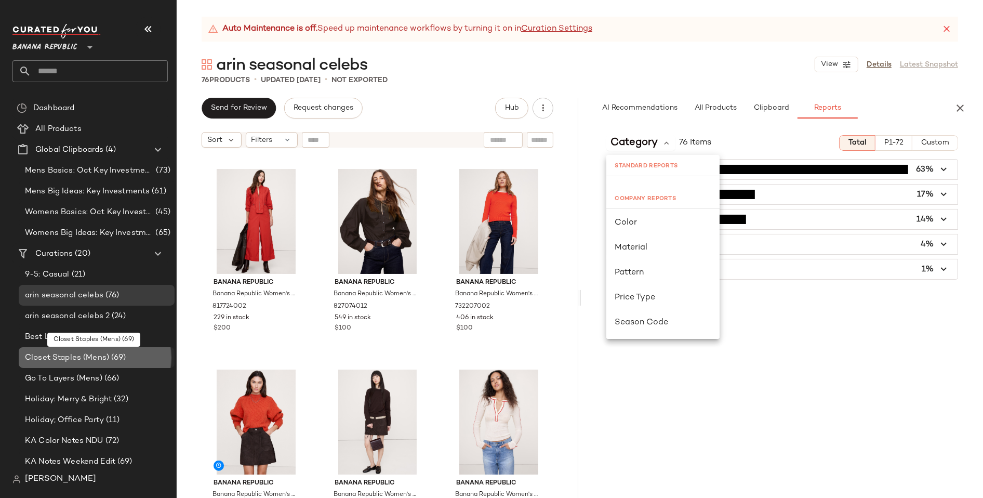
scroll to position [0, 0]
click at [55, 355] on span "Closet Staples (Mens)" at bounding box center [67, 358] width 84 height 12
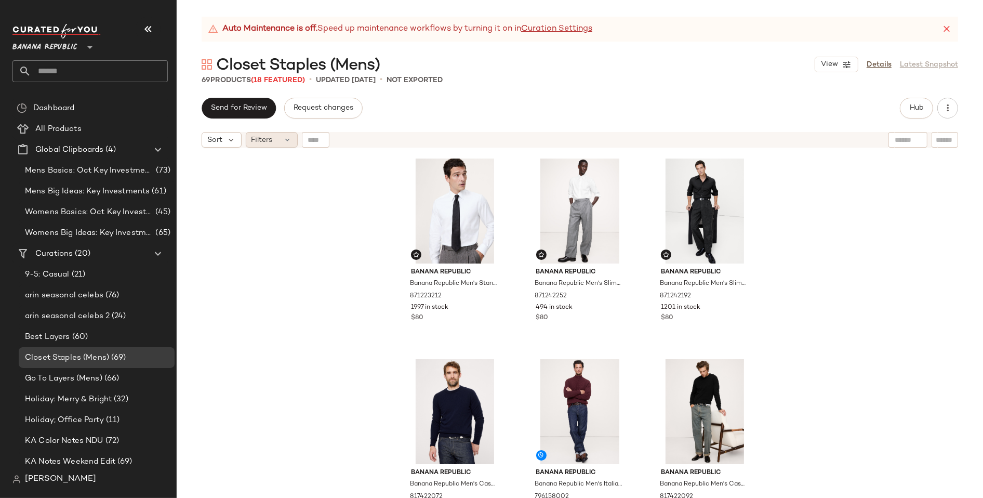
click at [273, 143] on div "Filters" at bounding box center [272, 140] width 52 height 16
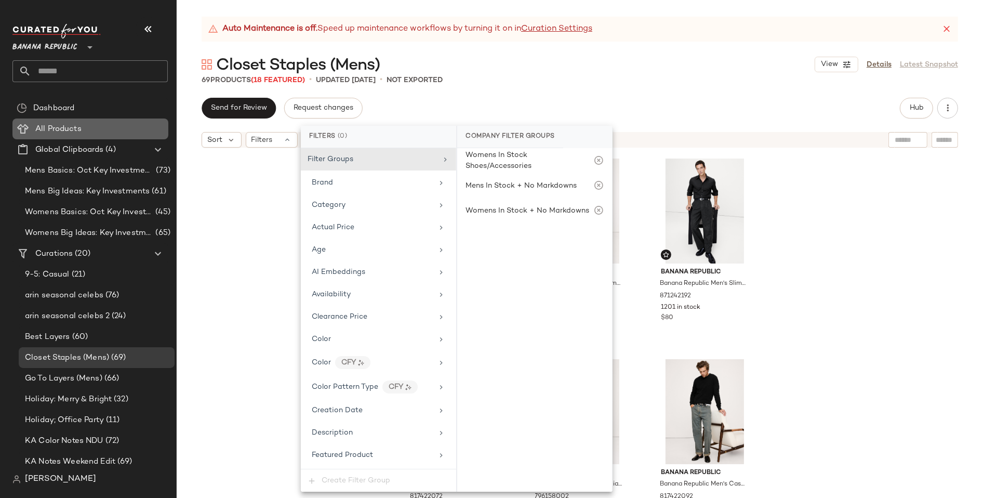
click at [60, 126] on span "All Products" at bounding box center [58, 129] width 46 height 12
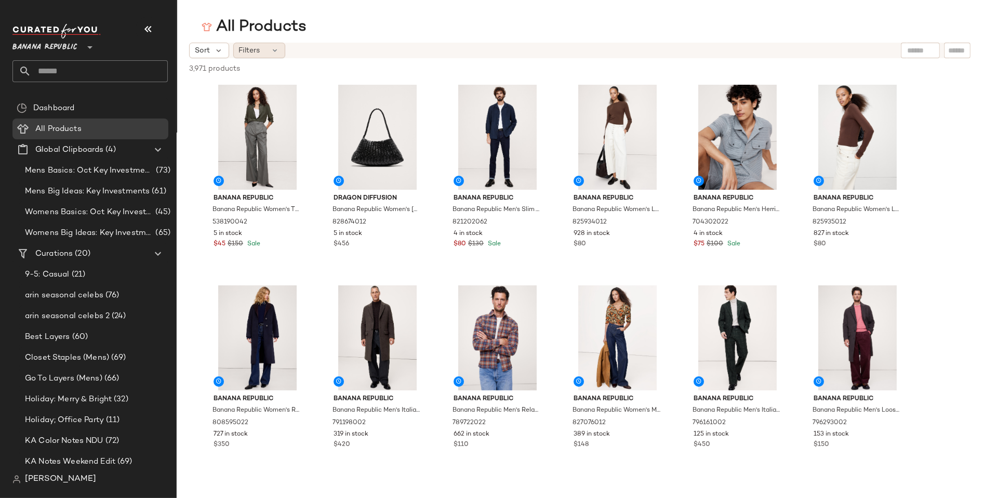
click at [272, 55] on div "Filters" at bounding box center [259, 51] width 52 height 16
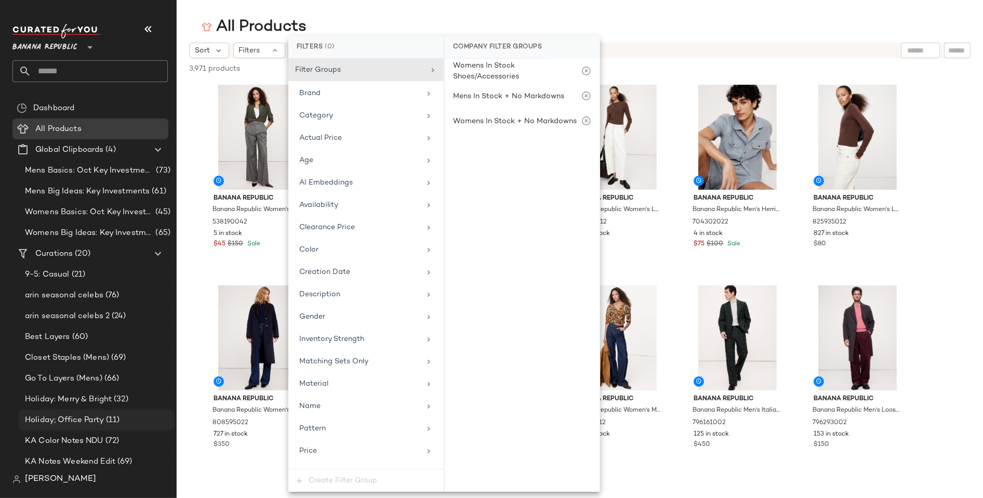
click at [58, 418] on span "Holiday; Office Party" at bounding box center [64, 420] width 79 height 12
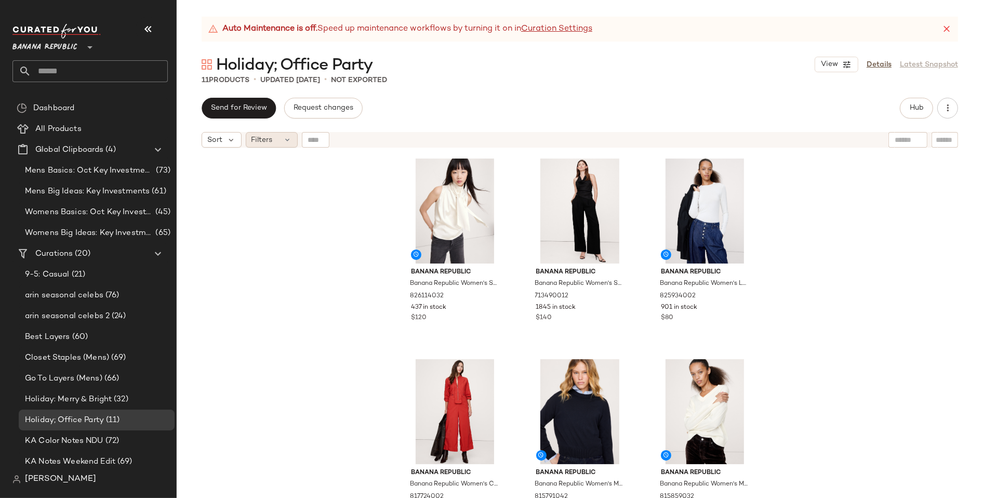
click at [280, 140] on div "Filters" at bounding box center [272, 140] width 52 height 16
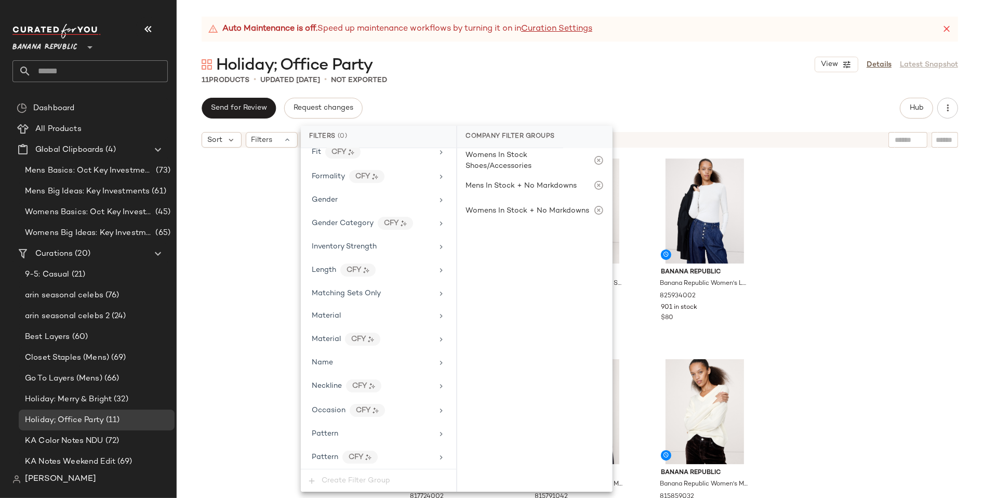
scroll to position [329, 0]
click at [109, 150] on span "(4)" at bounding box center [109, 150] width 12 height 12
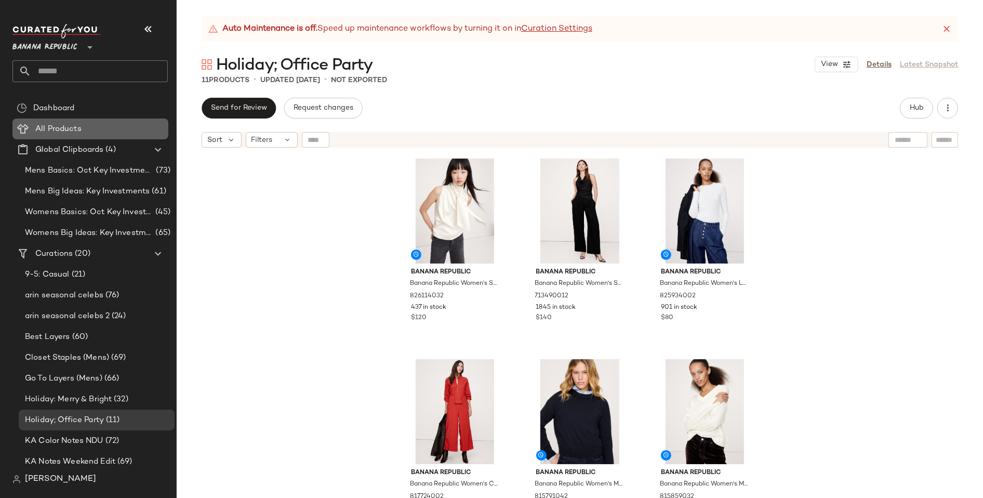
click at [55, 133] on span "All Products" at bounding box center [58, 129] width 46 height 12
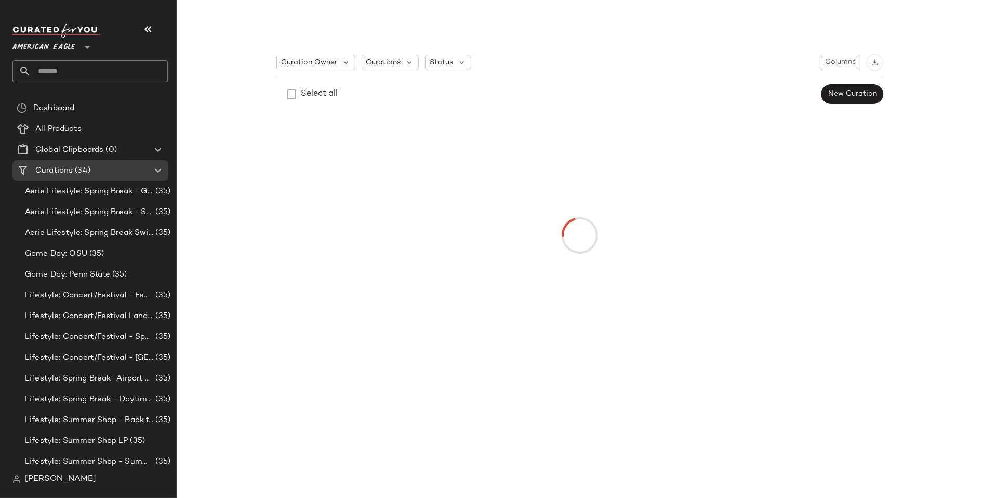
click at [80, 45] on div at bounding box center [86, 41] width 15 height 26
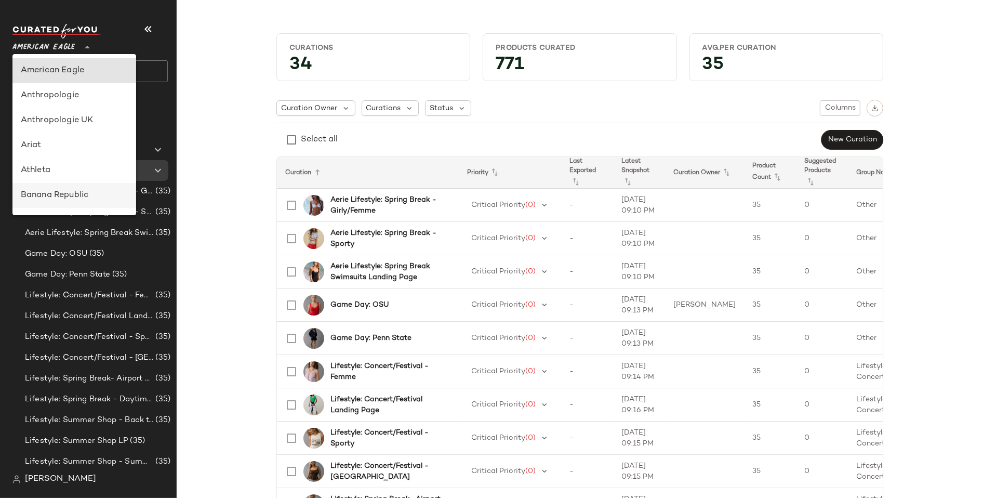
click at [37, 189] on div "Banana Republic" at bounding box center [74, 195] width 107 height 12
type input "**"
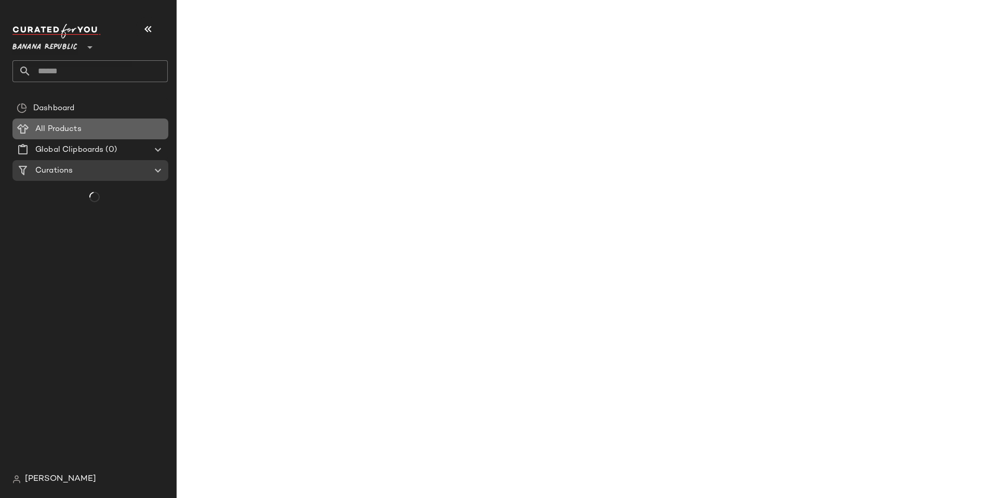
click at [67, 127] on span "All Products" at bounding box center [58, 129] width 46 height 12
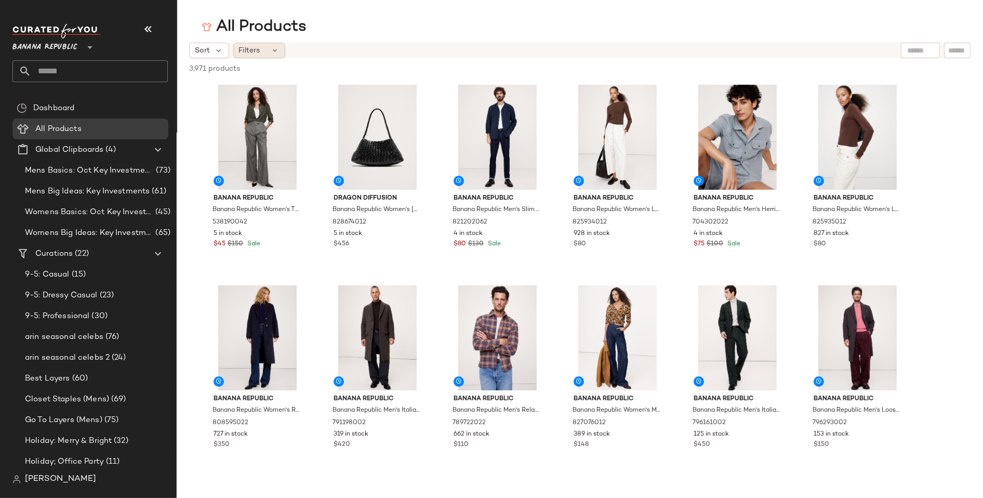
click at [250, 54] on span "Filters" at bounding box center [249, 50] width 21 height 11
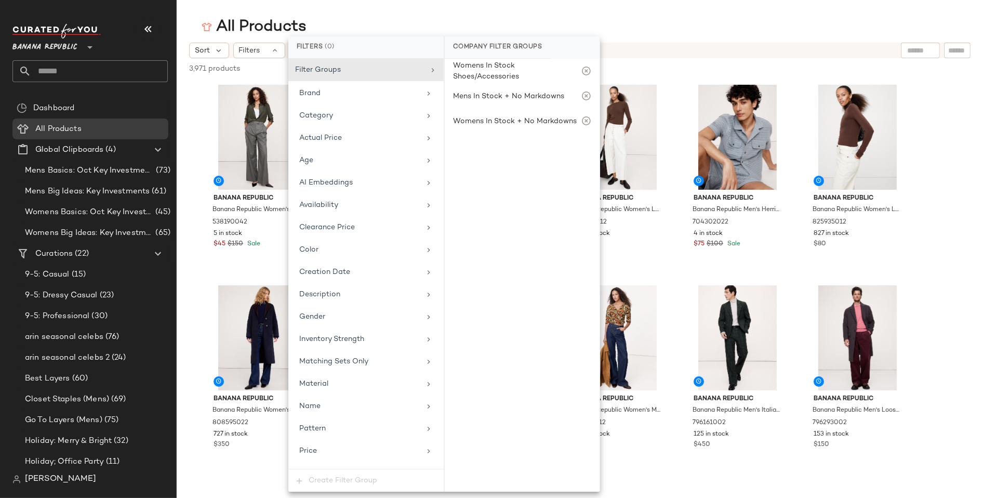
click at [563, 18] on div "All Products" at bounding box center [580, 27] width 807 height 21
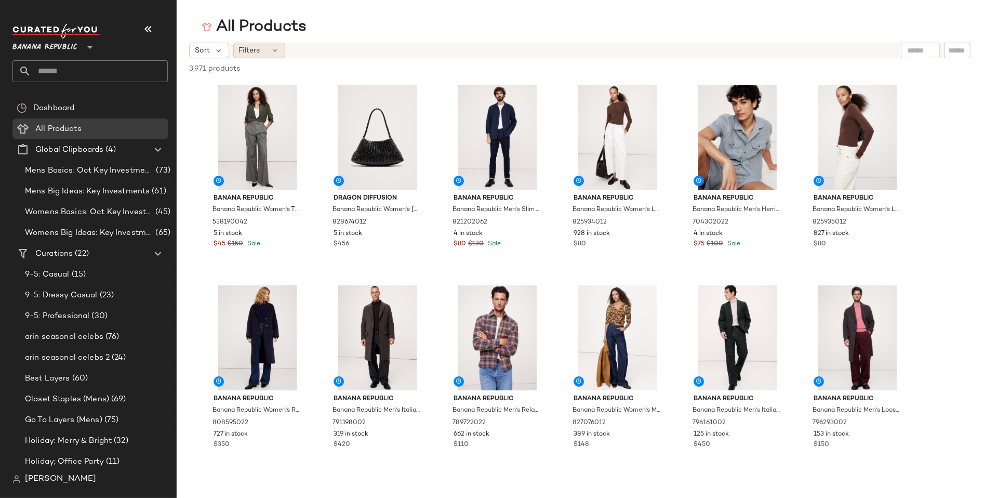
click at [265, 50] on div "Filters" at bounding box center [259, 51] width 52 height 16
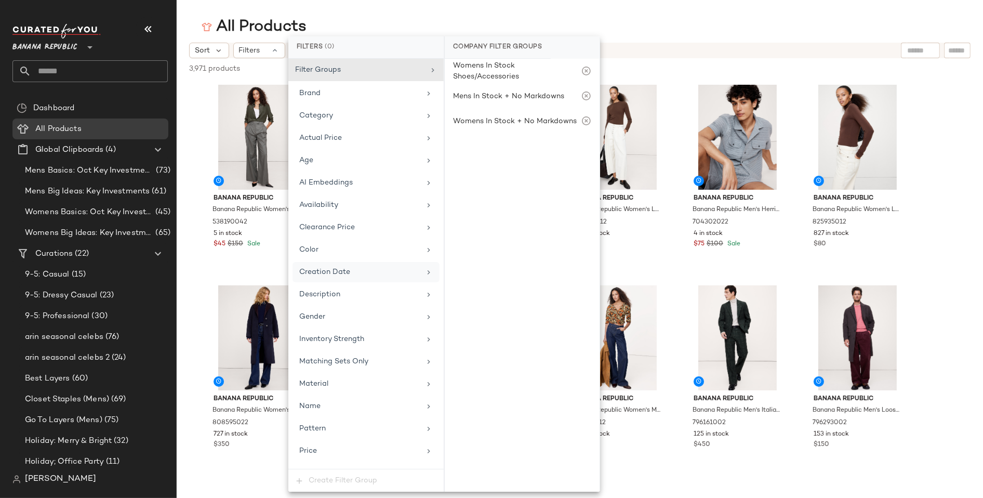
scroll to position [1, 0]
click at [329, 311] on div "Gender" at bounding box center [359, 316] width 121 height 11
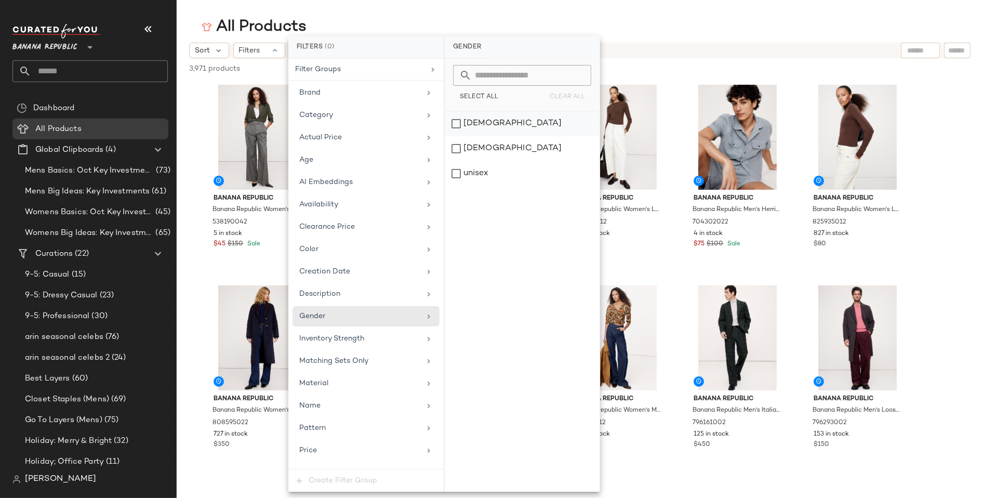
click at [459, 118] on div "[DEMOGRAPHIC_DATA]" at bounding box center [522, 123] width 155 height 25
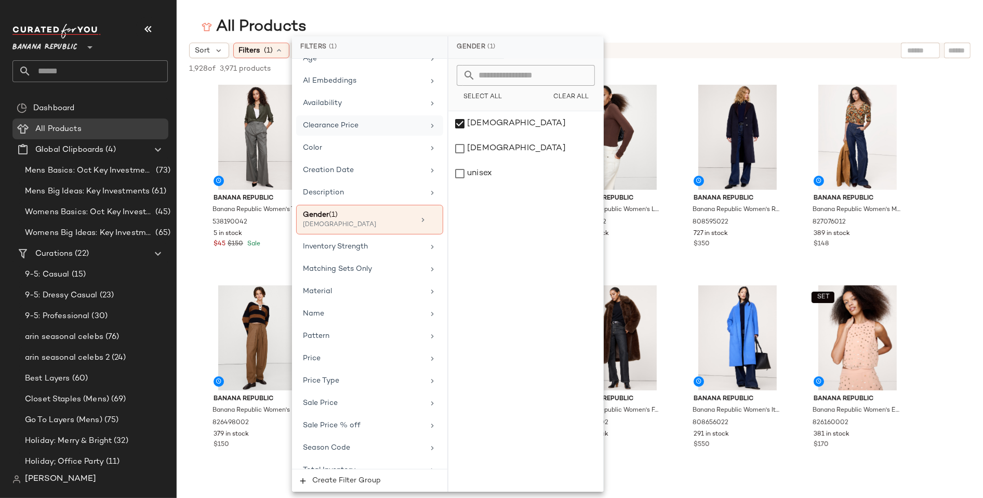
scroll to position [104, 0]
click at [896, 49] on div "Sort Filters (1) Reset" at bounding box center [580, 51] width 782 height 16
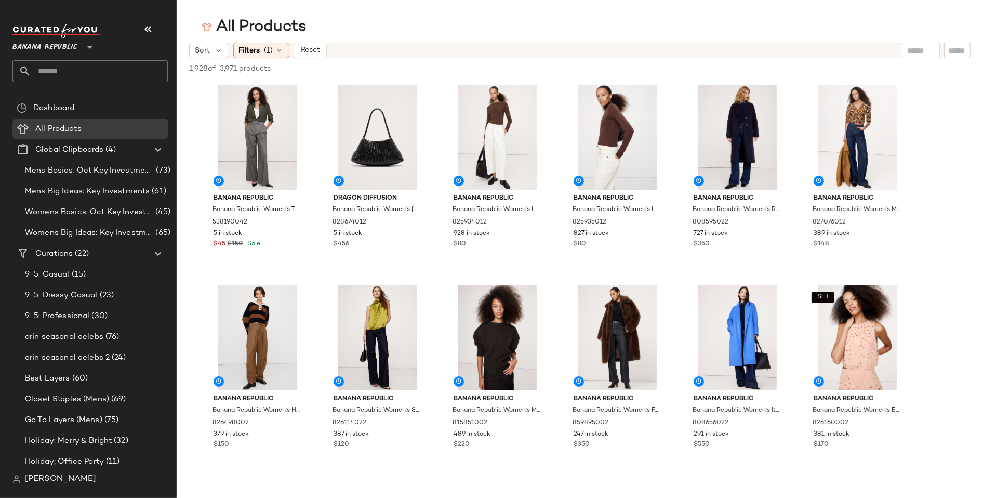
click at [914, 49] on input "text" at bounding box center [920, 50] width 27 height 11
type input "********"
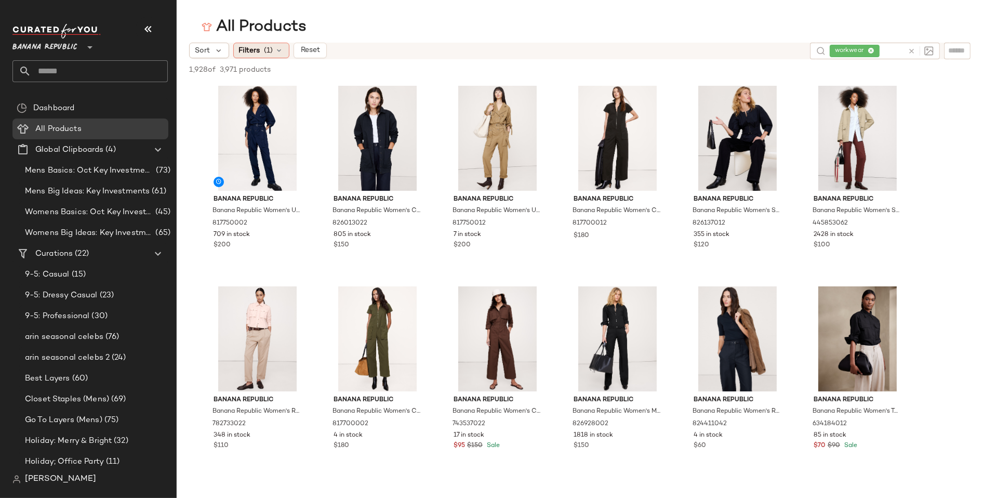
click at [267, 52] on span "(1)" at bounding box center [269, 50] width 9 height 11
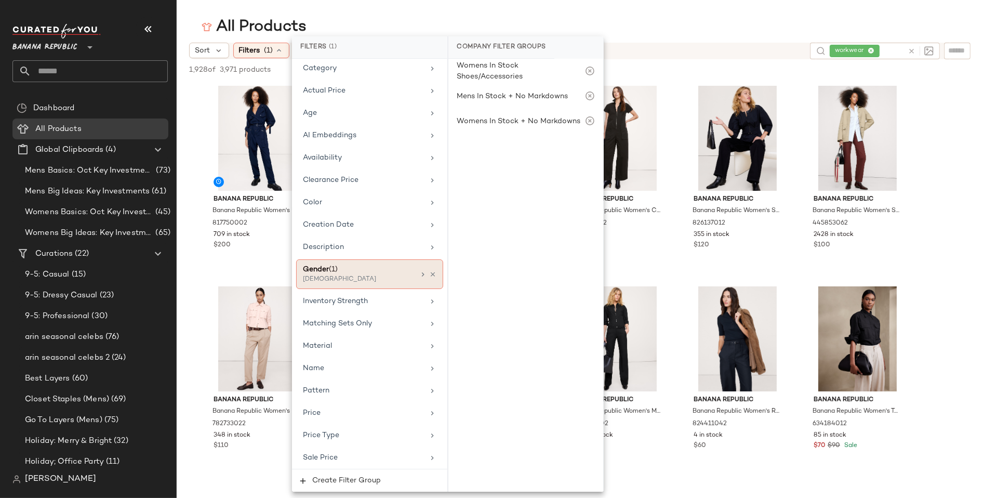
scroll to position [50, 0]
click at [428, 429] on icon at bounding box center [432, 433] width 8 height 8
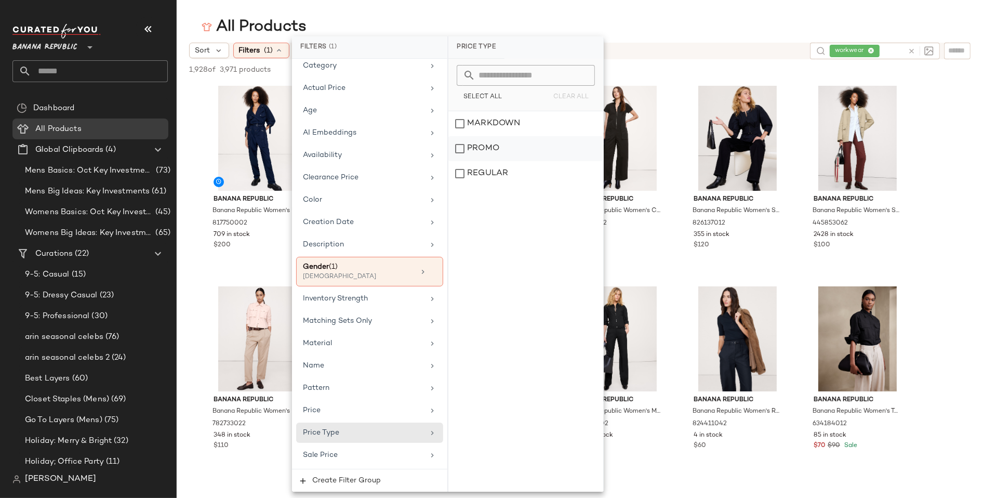
click at [461, 147] on div "PROMO" at bounding box center [526, 148] width 155 height 25
click at [463, 175] on div "REGULAR" at bounding box center [526, 173] width 155 height 25
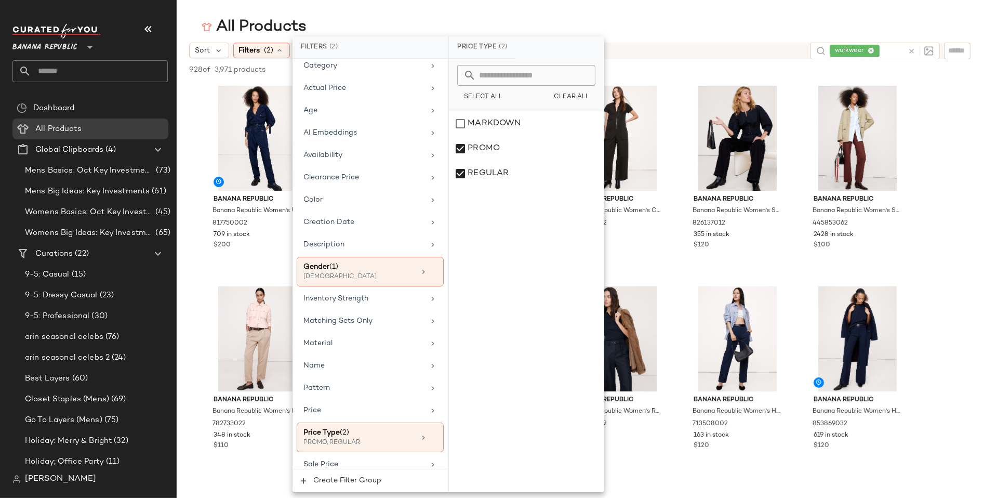
click at [703, 37] on div "All Products Sort Filters (2) Reset workwear 928 of 3,971 products • 0 selected…" at bounding box center [491, 257] width 983 height 481
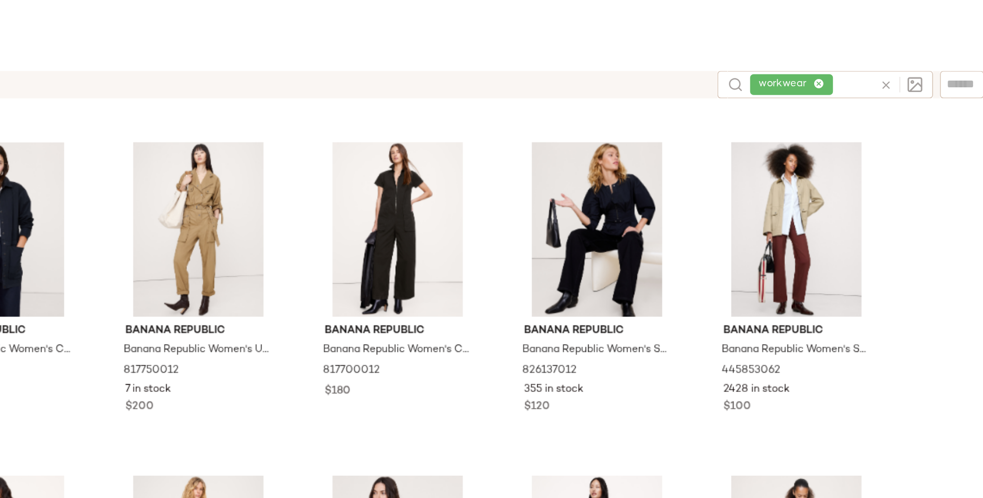
click at [911, 52] on icon at bounding box center [912, 51] width 8 height 8
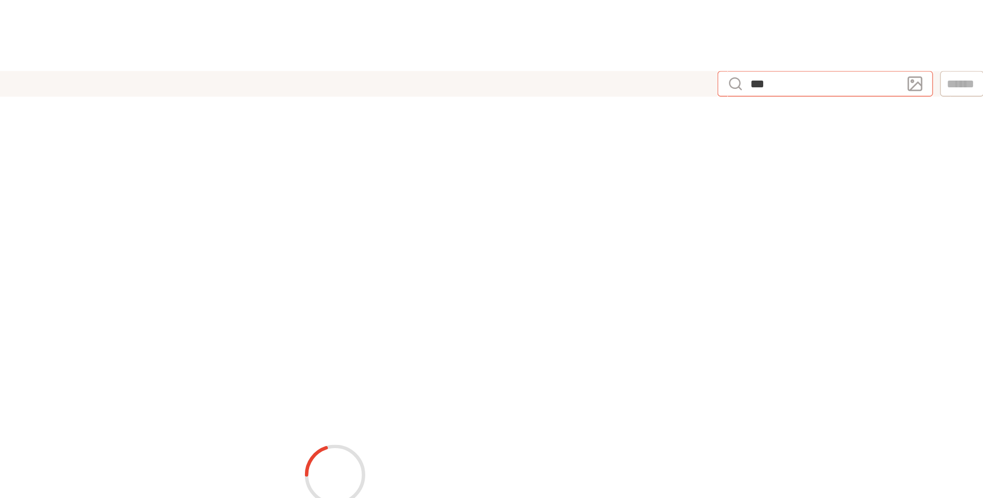
type input "****"
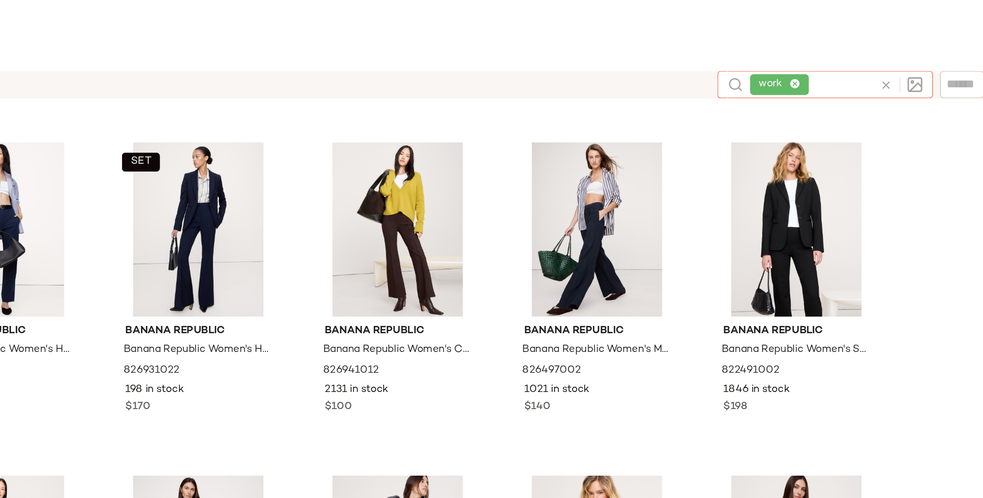
click at [911, 50] on icon at bounding box center [912, 51] width 8 height 8
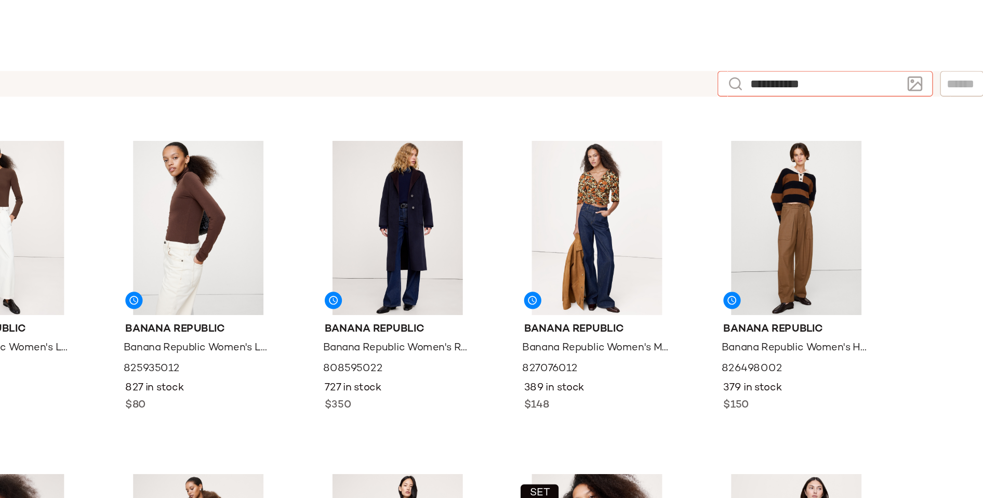
type input "**********"
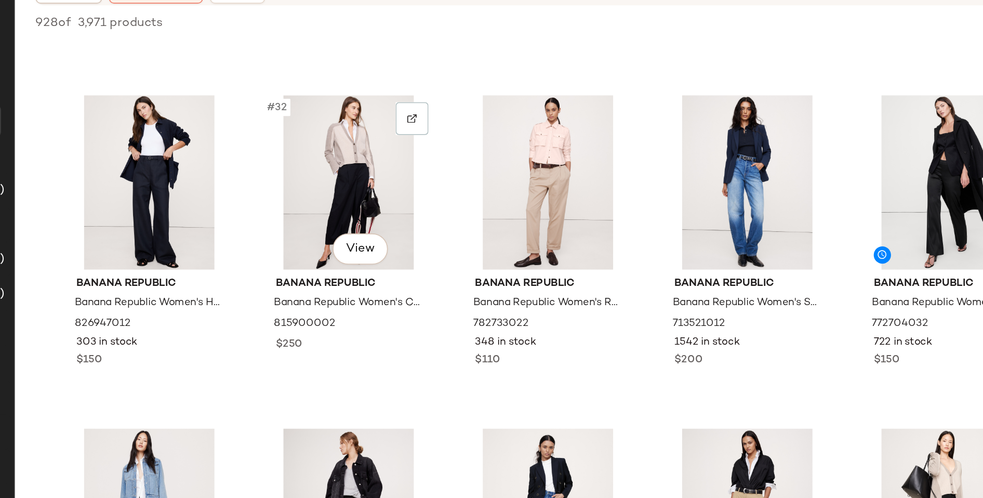
scroll to position [978, 0]
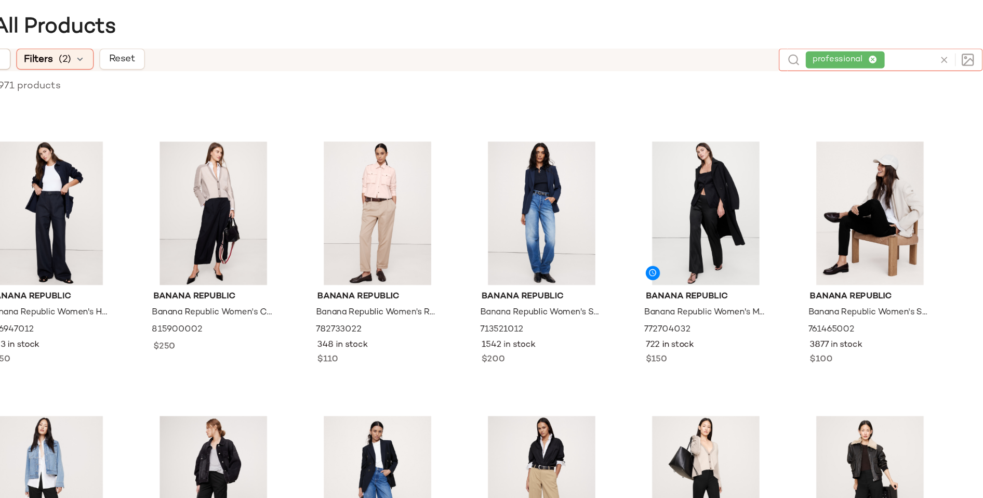
click at [859, 50] on icon at bounding box center [859, 51] width 7 height 7
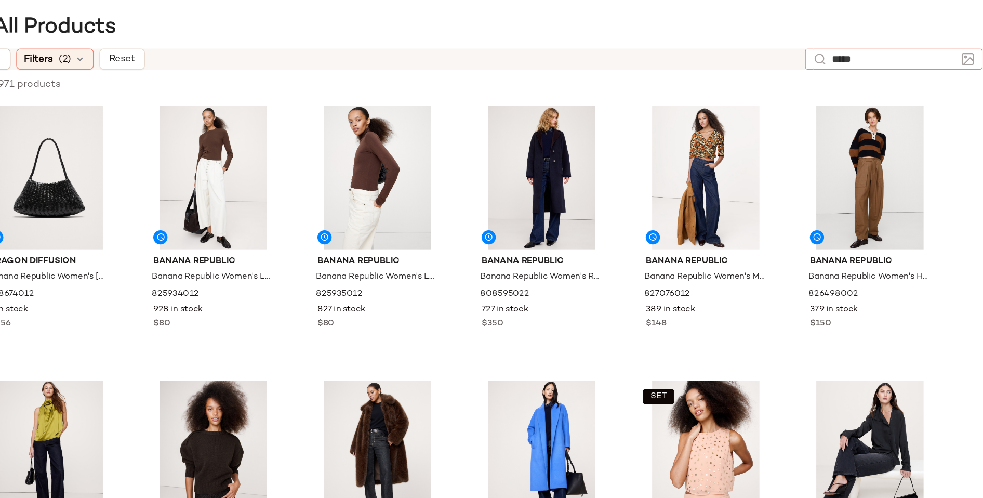
type input "******"
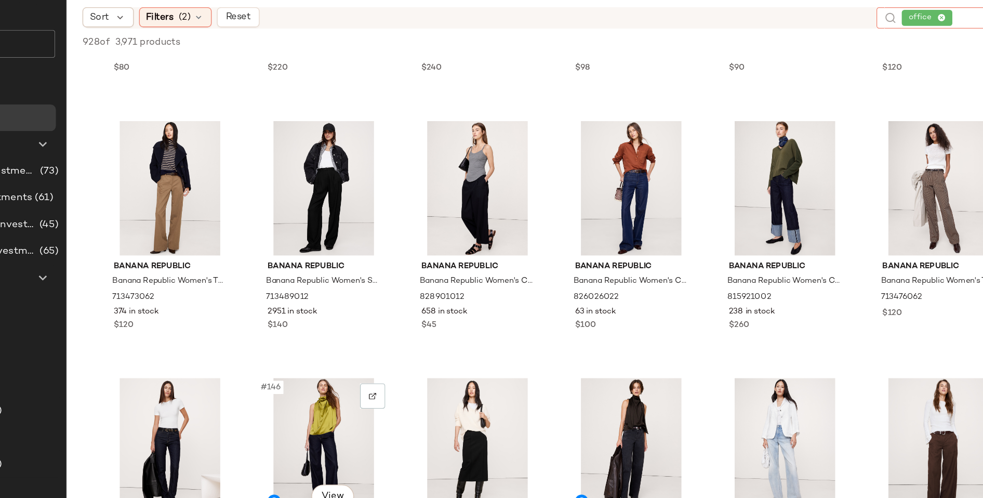
scroll to position [4569, 0]
click at [861, 48] on icon at bounding box center [859, 51] width 7 height 7
